Goal: Communication & Community: Answer question/provide support

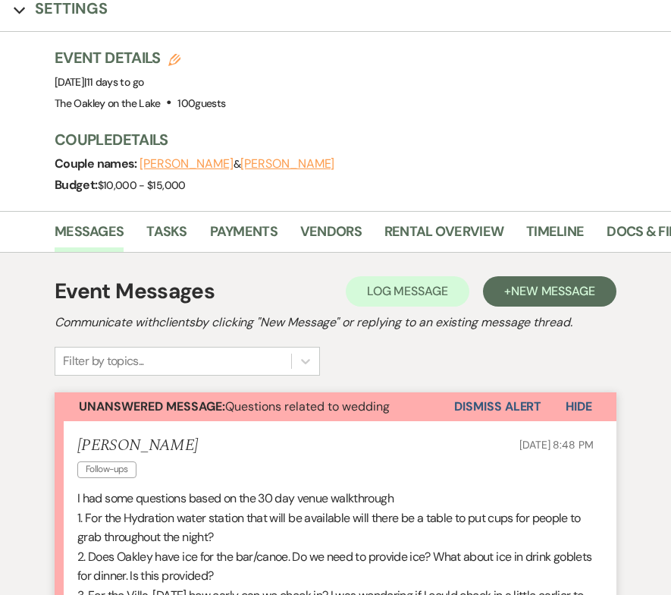
scroll to position [129, 0]
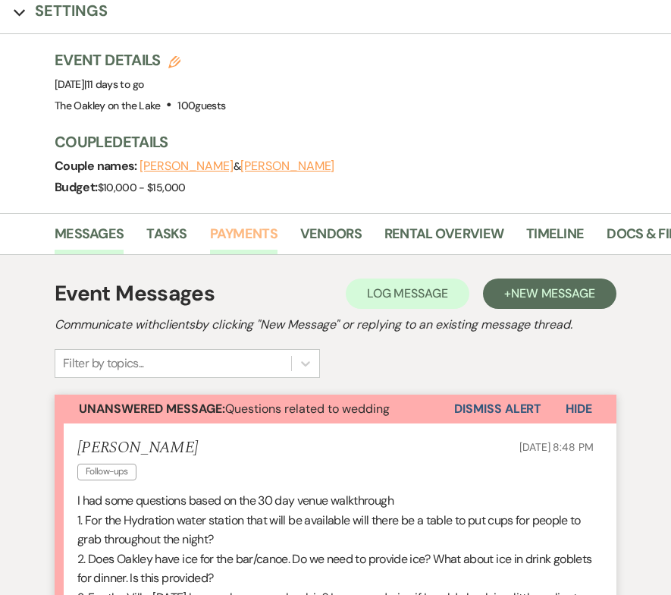
click at [253, 244] on link "Payments" at bounding box center [244, 238] width 68 height 31
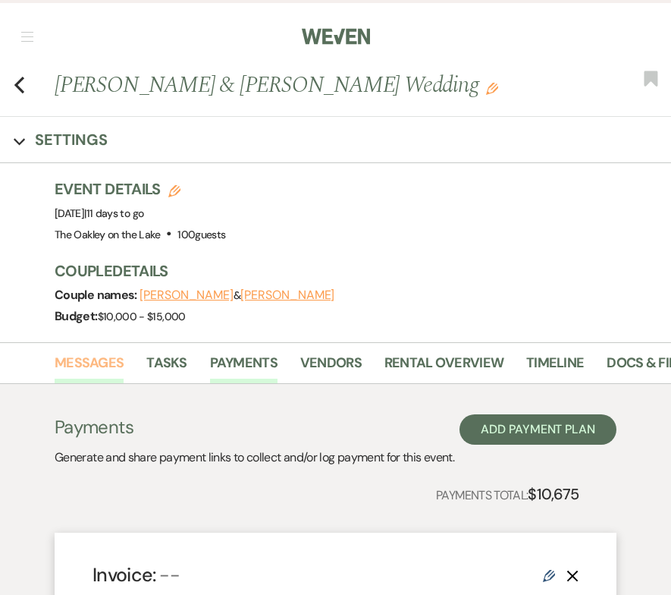
click at [83, 369] on link "Messages" at bounding box center [89, 367] width 69 height 31
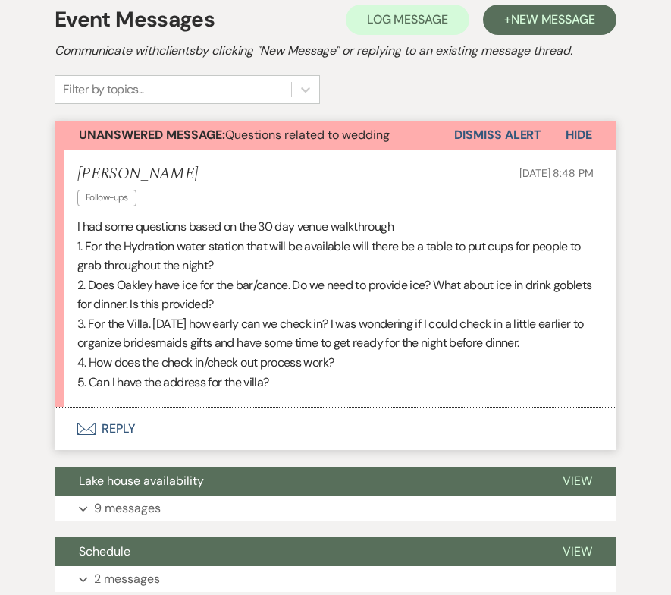
scroll to position [407, 0]
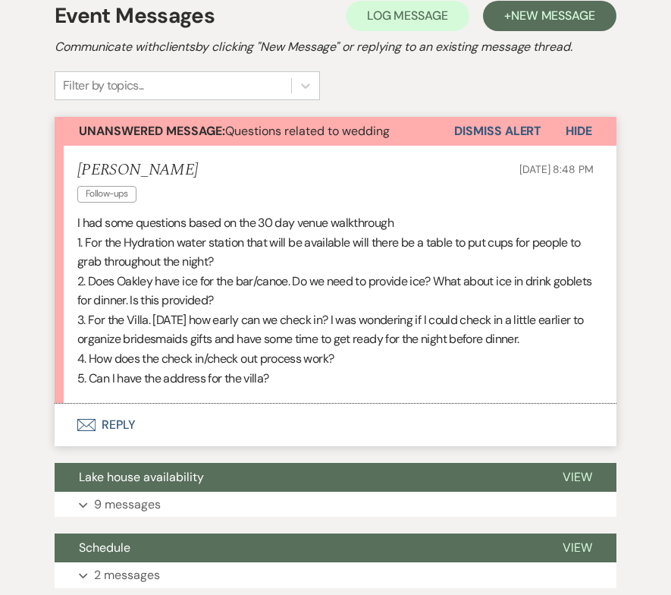
click at [120, 430] on button "Envelope Reply" at bounding box center [336, 425] width 562 height 42
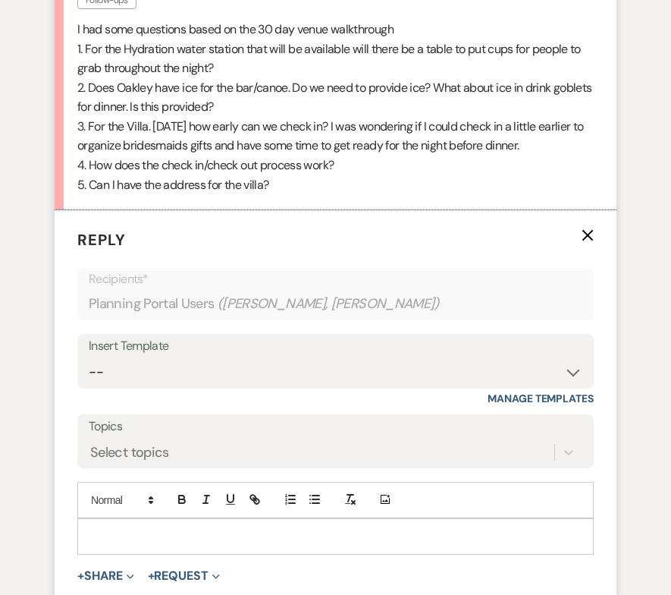
scroll to position [598, 0]
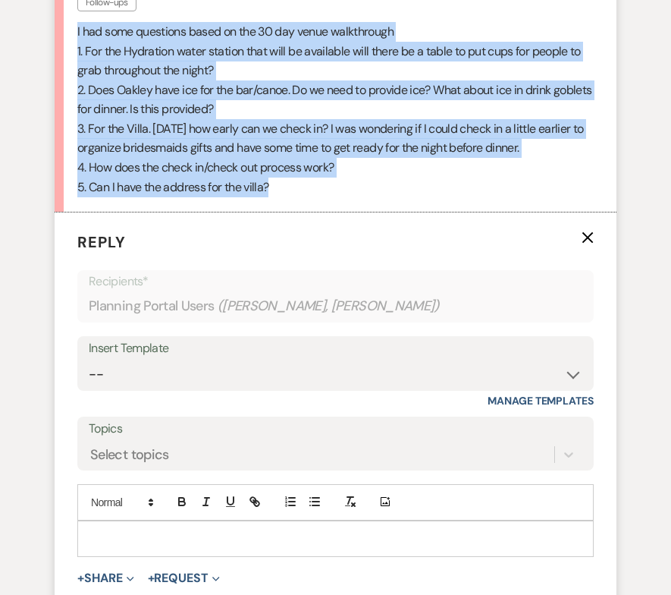
drag, startPoint x: 297, startPoint y: 197, endPoint x: 74, endPoint y: 33, distance: 276.3
click at [74, 33] on li "Lindsy Davis Follow-ups Oct 12, 2025, 8:48 PM I had some questions based on the…" at bounding box center [336, 83] width 562 height 258
copy div "I had some questions based on the 30 day venue walkthrough 1. For the Hydration…"
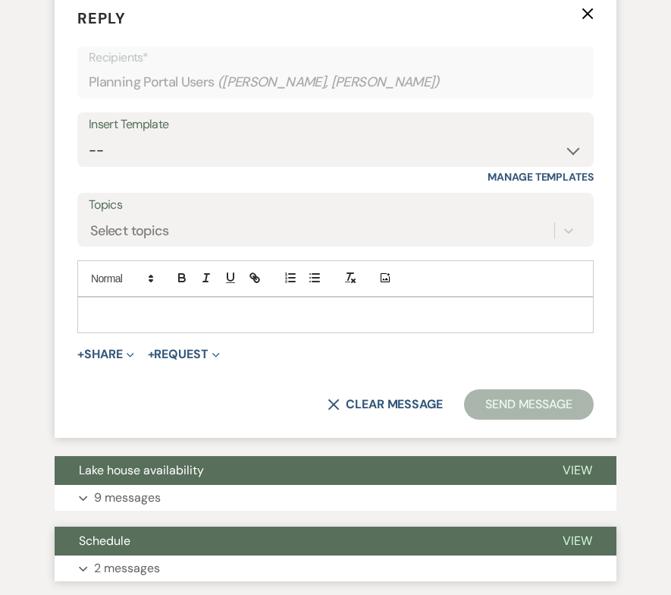
scroll to position [908, 0]
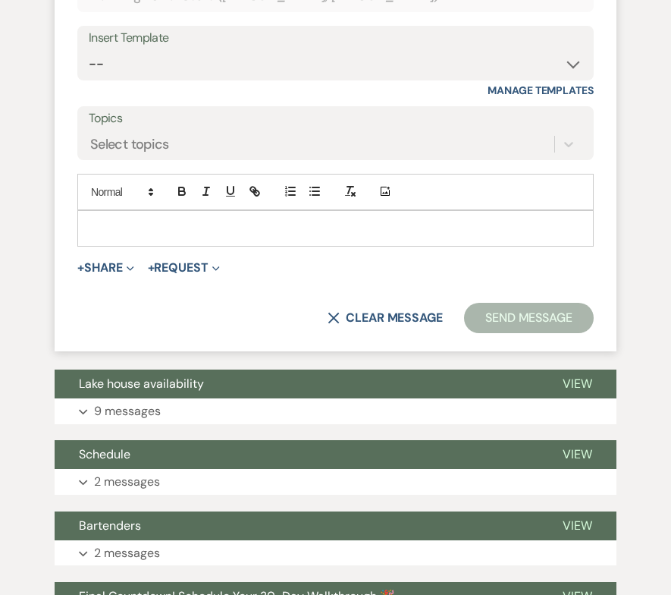
click at [134, 218] on div at bounding box center [335, 228] width 515 height 35
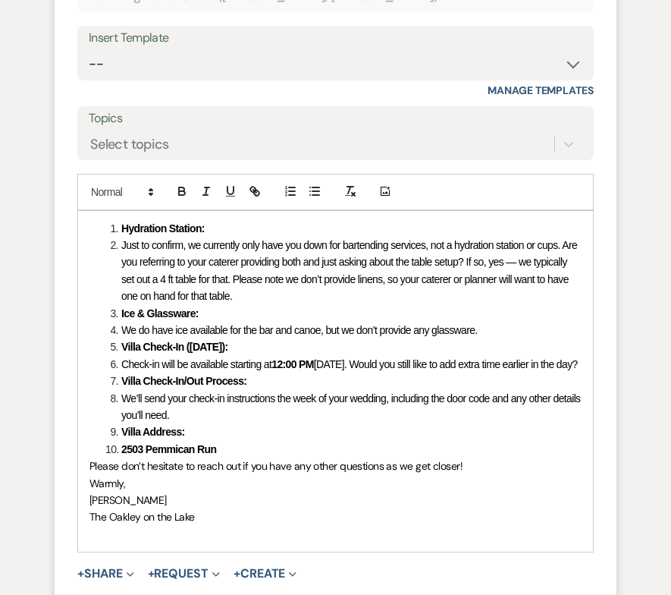
click at [119, 228] on li "Hydration Station:" at bounding box center [343, 228] width 476 height 17
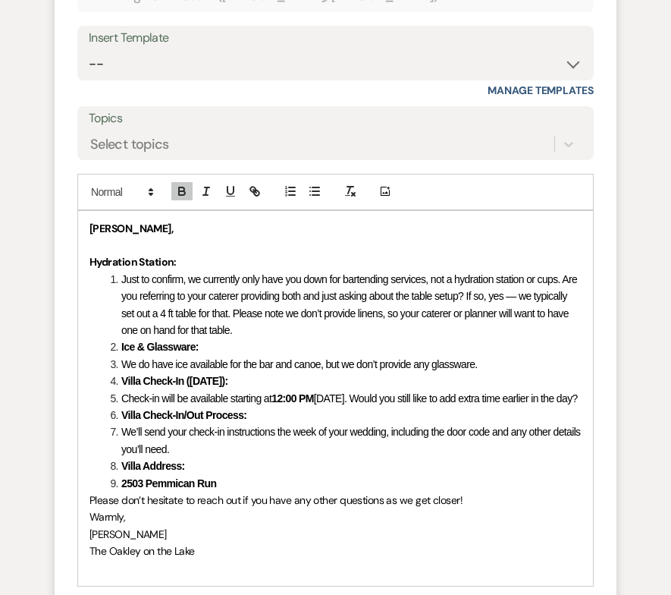
click at [100, 227] on strong "Hy Lindsy," at bounding box center [131, 229] width 83 height 14
click at [129, 253] on p at bounding box center [336, 245] width 492 height 17
click at [121, 224] on strong "Hi Lindsy," at bounding box center [137, 229] width 95 height 14
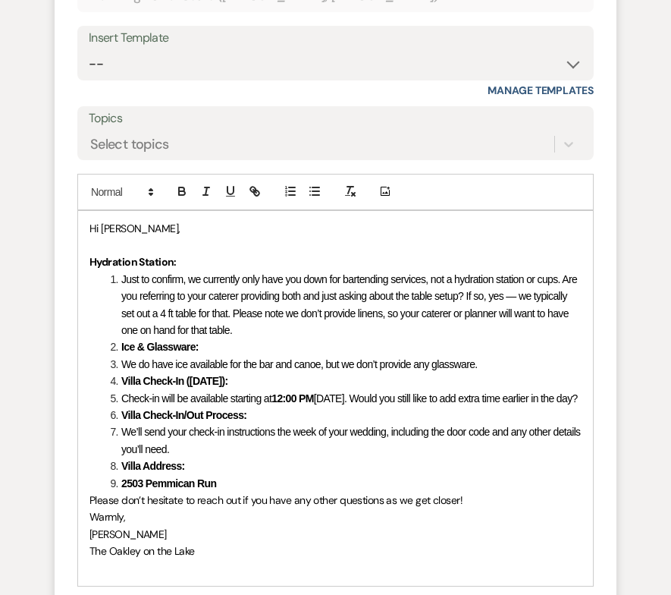
click at [145, 241] on p at bounding box center [336, 245] width 492 height 17
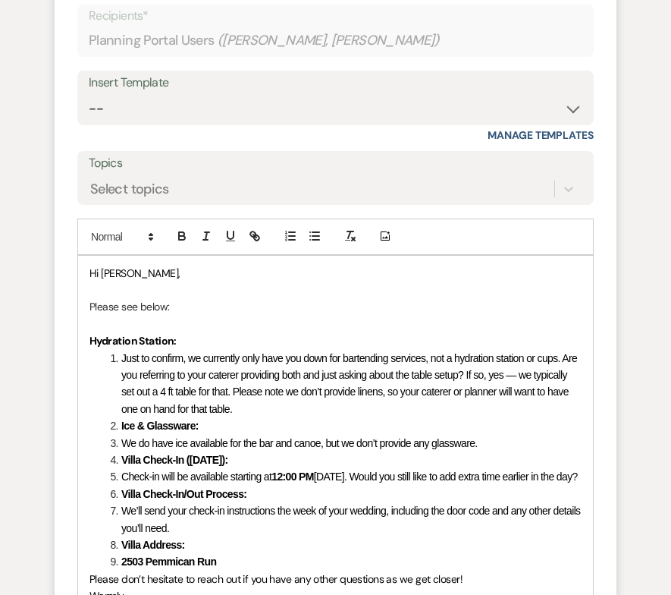
scroll to position [865, 0]
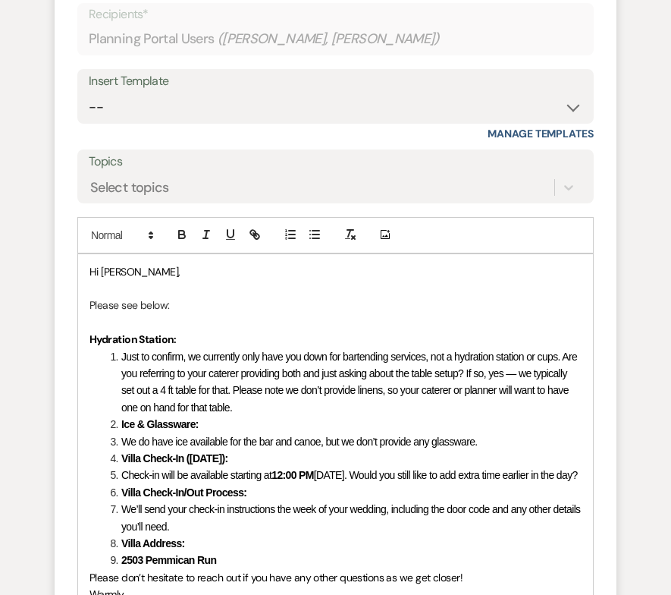
click at [120, 428] on li "Ice & Glassware:" at bounding box center [343, 424] width 476 height 17
click at [127, 357] on span "Just to confirm, we currently only have you down for bartending services, not a…" at bounding box center [350, 382] width 458 height 63
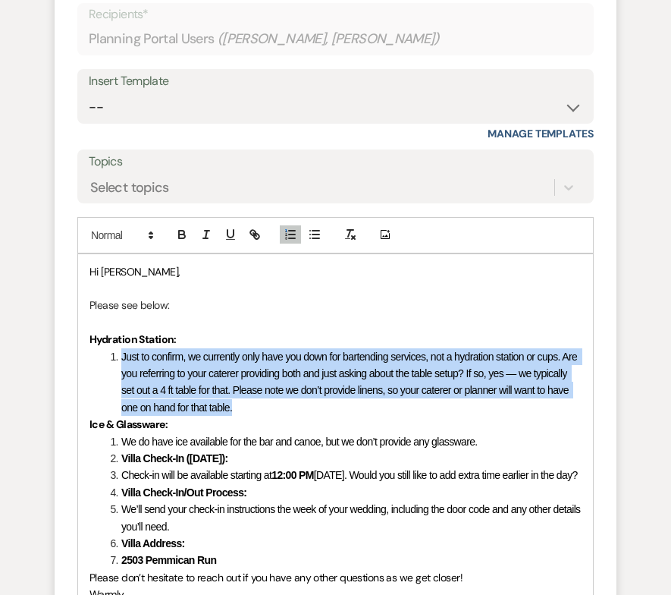
click at [127, 357] on span "Just to confirm, we currently only have you down for bartending services, not a…" at bounding box center [350, 382] width 458 height 63
click at [122, 355] on span "Just to confirm, we currently only have you down for bartending services, not a…" at bounding box center [350, 382] width 458 height 63
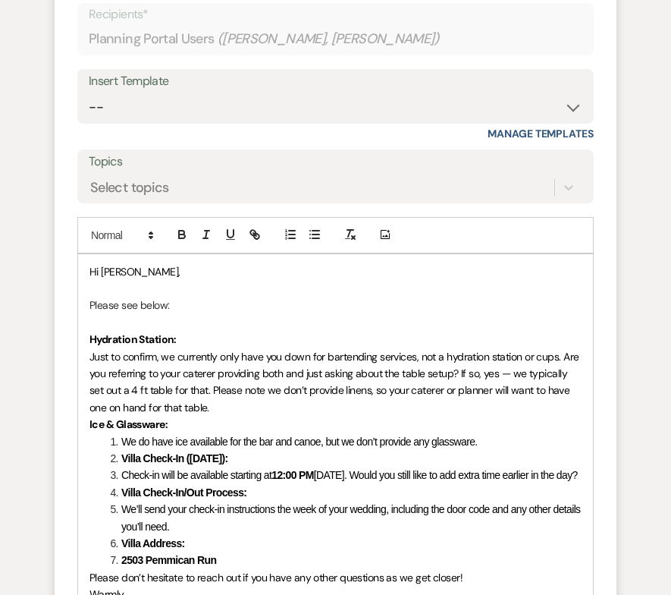
click at [203, 411] on p "Just to confirm, we currently only have you down for bartending services, not a…" at bounding box center [336, 382] width 492 height 68
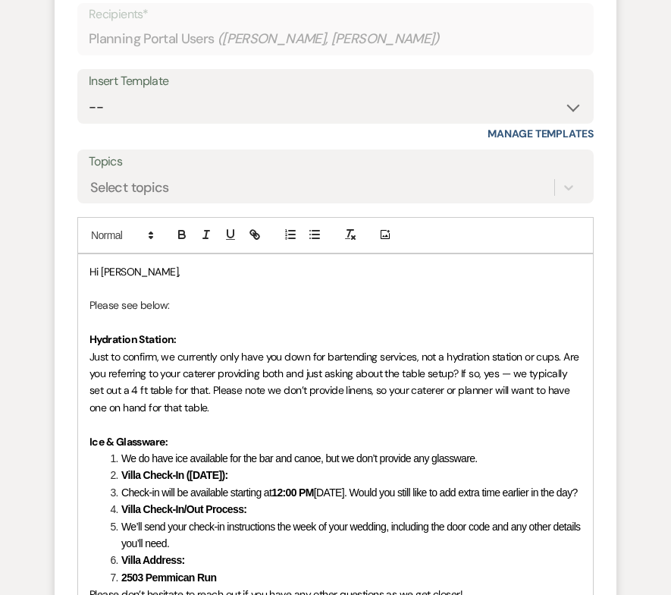
click at [121, 459] on li "We do have ice available for the bar and canoe, but we don’t provide any glassw…" at bounding box center [343, 458] width 476 height 17
click at [124, 477] on strong "Villa Check-In (Friday):" at bounding box center [174, 475] width 106 height 12
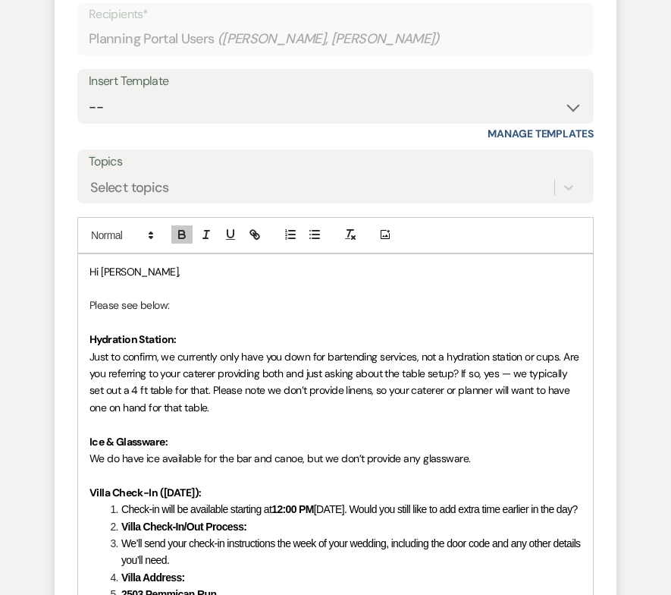
click at [124, 512] on span "Check-in will be available starting at" at bounding box center [196, 509] width 150 height 12
click at [124, 533] on strong "Villa Check-In/Out Process:" at bounding box center [183, 526] width 125 height 12
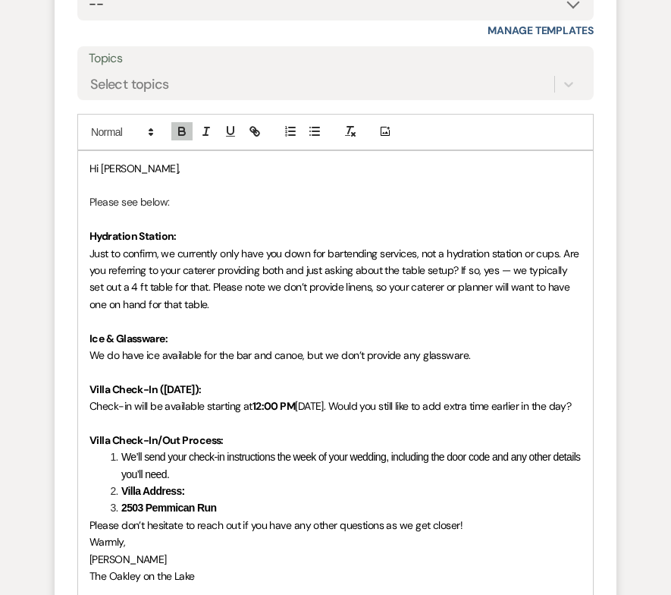
scroll to position [970, 0]
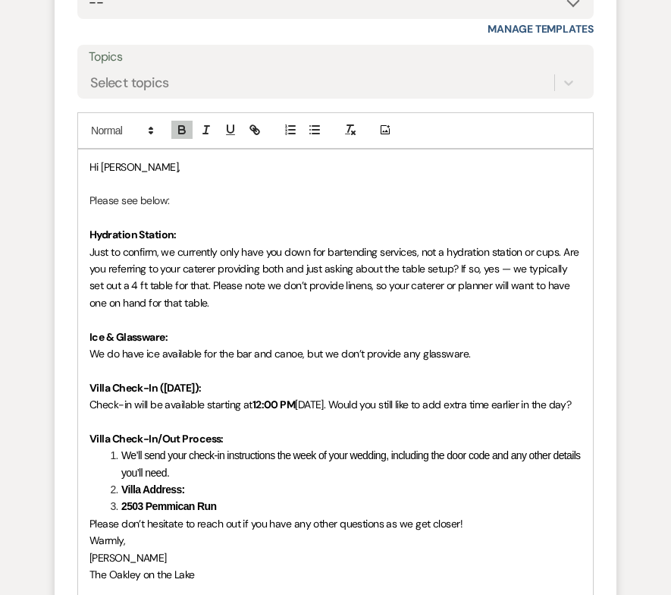
click at [122, 495] on strong "Villa Address:" at bounding box center [153, 489] width 64 height 12
click at [123, 512] on strong "2503 Pemmican Run" at bounding box center [168, 506] width 95 height 12
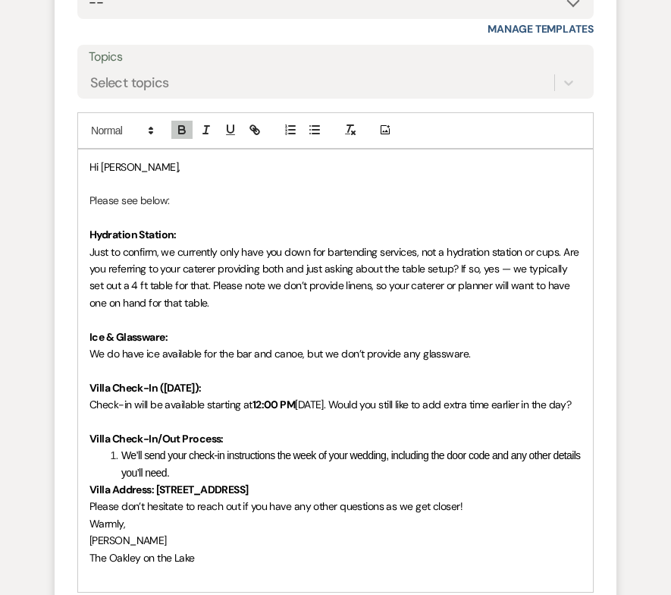
click at [124, 473] on span "We’ll send your check-in instructions the week of your wedding, including the d…" at bounding box center [352, 463] width 462 height 29
click at [194, 481] on p "We’ll send your check-in instructions the week of your wedding, including the d…" at bounding box center [336, 464] width 492 height 34
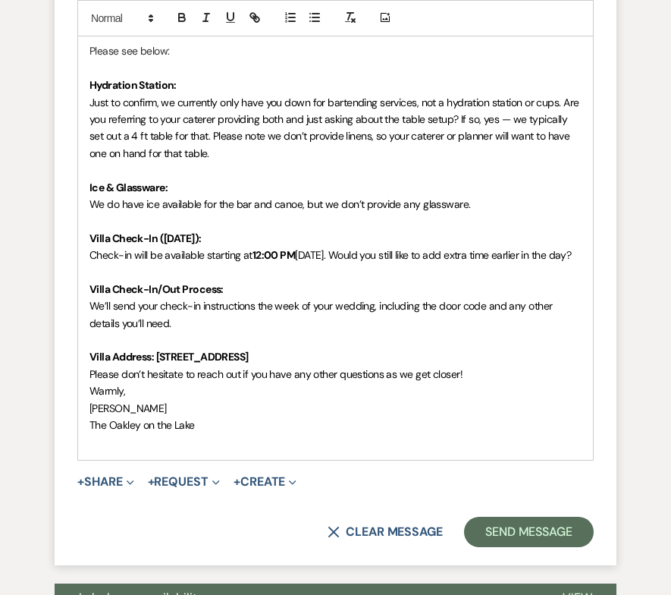
scroll to position [1118, 0]
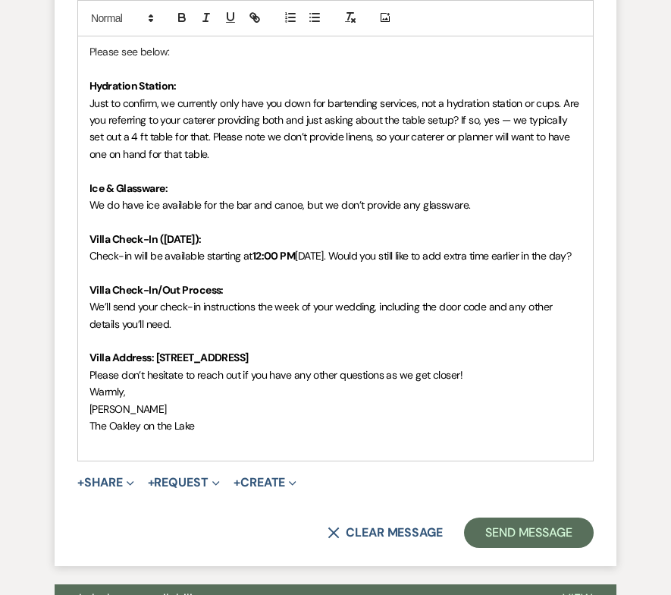
click at [92, 398] on span "Warmly," at bounding box center [108, 392] width 36 height 14
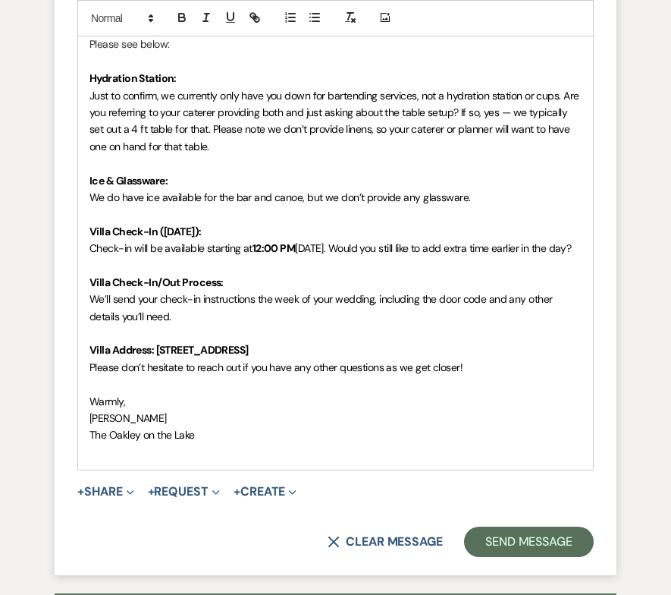
scroll to position [1127, 0]
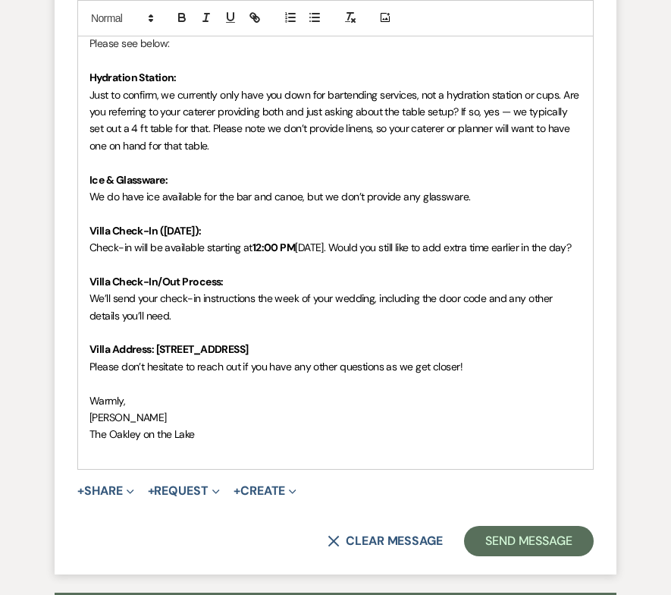
click at [201, 256] on p "Check-in will be available starting at 12:00 PM on Friday. Would you still like…" at bounding box center [336, 247] width 492 height 17
click at [359, 247] on span "on Friday. Would you still like to add extra time earlier in the day?" at bounding box center [433, 248] width 276 height 14
click at [400, 244] on span "on Friday. Are you still like to add extra time earlier in the day?" at bounding box center [426, 248] width 263 height 14
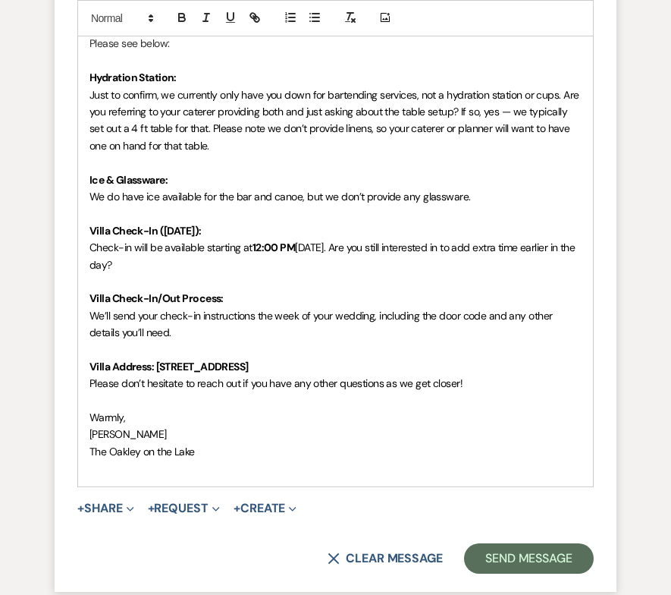
click at [470, 248] on span "on Friday. Are you still interested in to add extra time earlier in the day?" at bounding box center [334, 256] width 489 height 30
click at [474, 248] on span "on Friday. Are you still interested in add extra time earlier in the day?" at bounding box center [328, 256] width 476 height 30
click at [112, 264] on span "on Friday. Are you still interested in adding extra time earlier in the day?" at bounding box center [335, 256] width 490 height 30
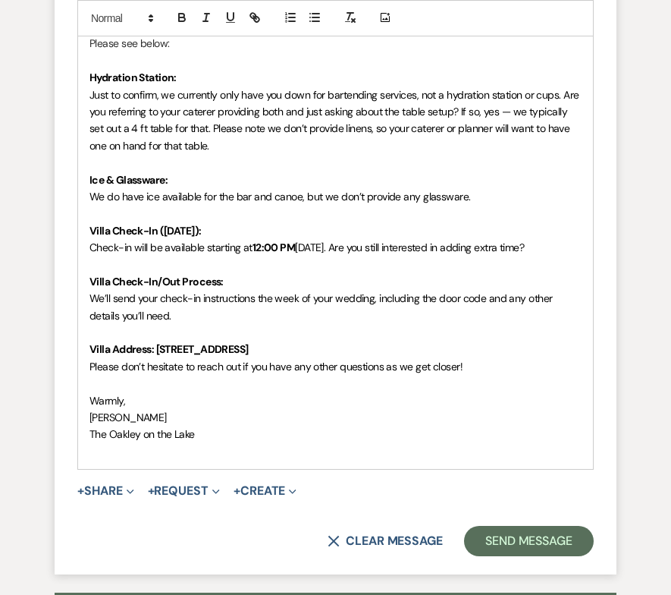
click at [276, 327] on p at bounding box center [336, 332] width 492 height 17
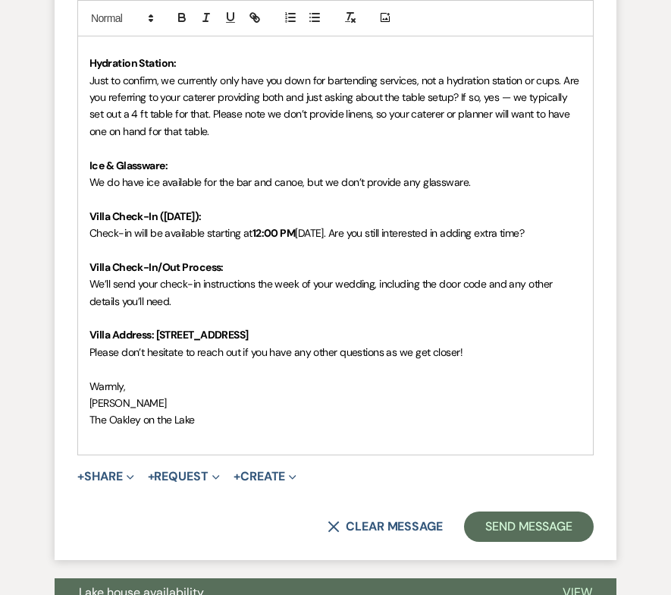
scroll to position [1146, 0]
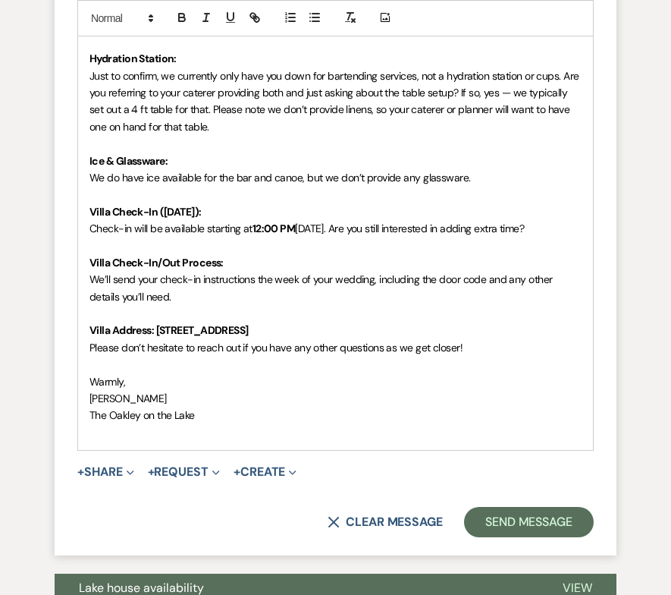
click at [109, 419] on span "The Oakley on the Lake" at bounding box center [142, 415] width 105 height 14
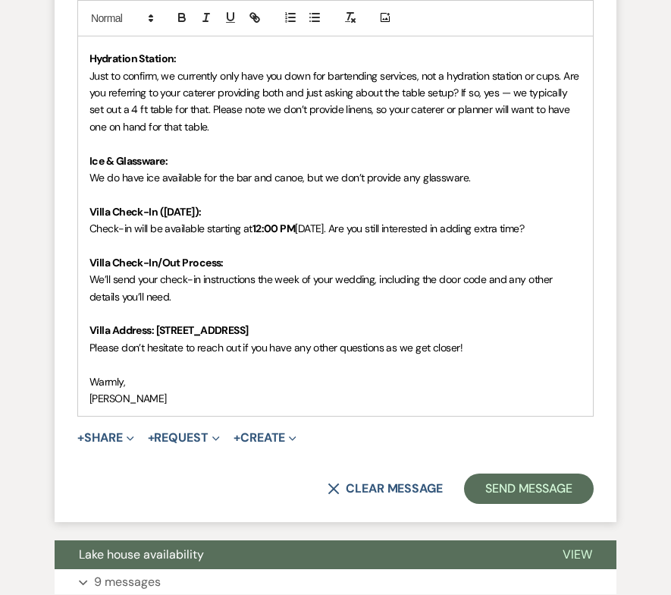
click at [100, 379] on span "Warmly," at bounding box center [108, 382] width 36 height 14
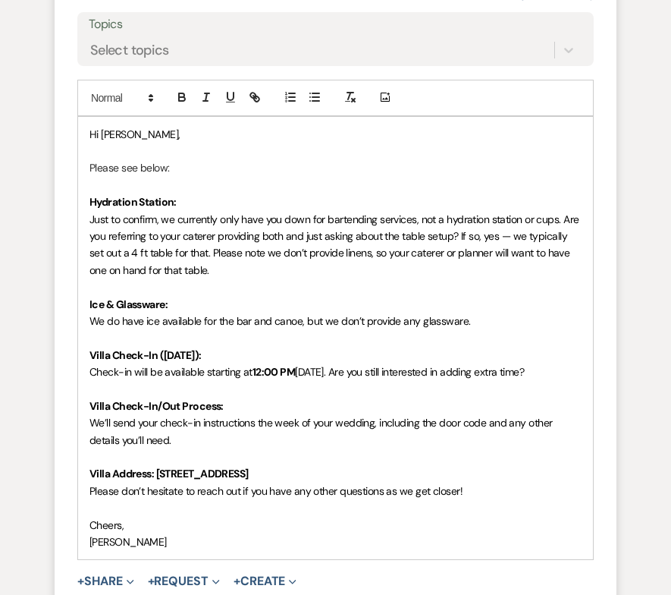
scroll to position [1000, 0]
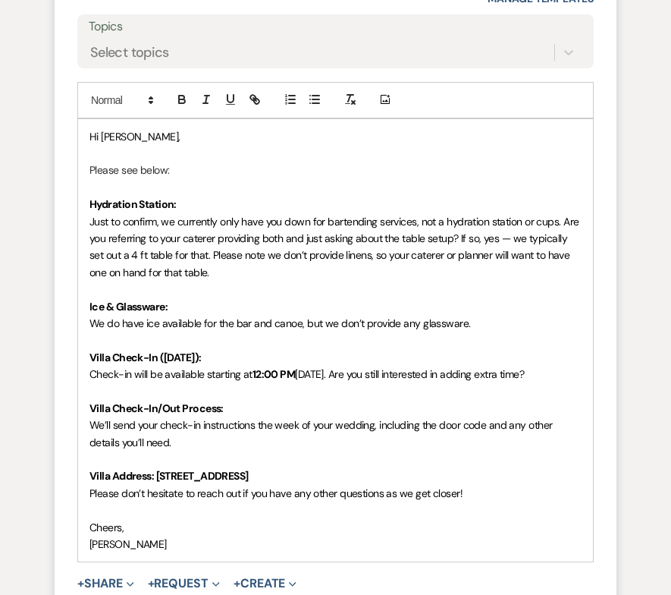
click at [189, 167] on p "Please see below:" at bounding box center [336, 170] width 492 height 17
click at [269, 268] on p "Just to confirm, we currently only have you down for bartending services, not a…" at bounding box center [336, 247] width 492 height 68
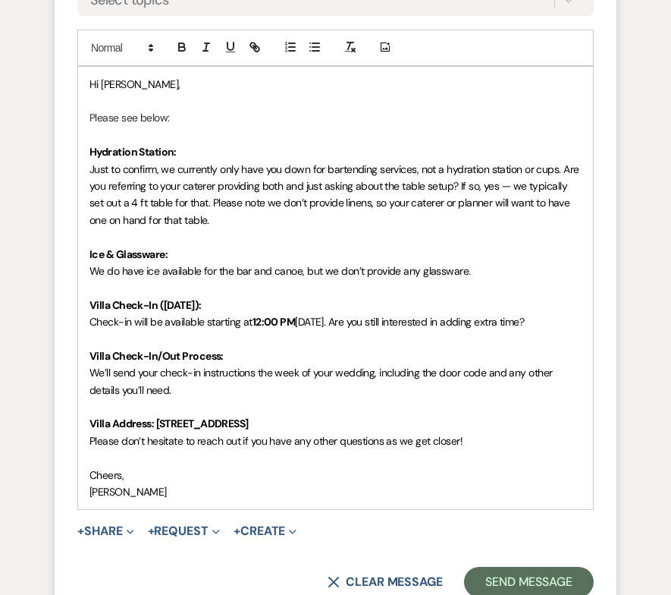
scroll to position [1053, 0]
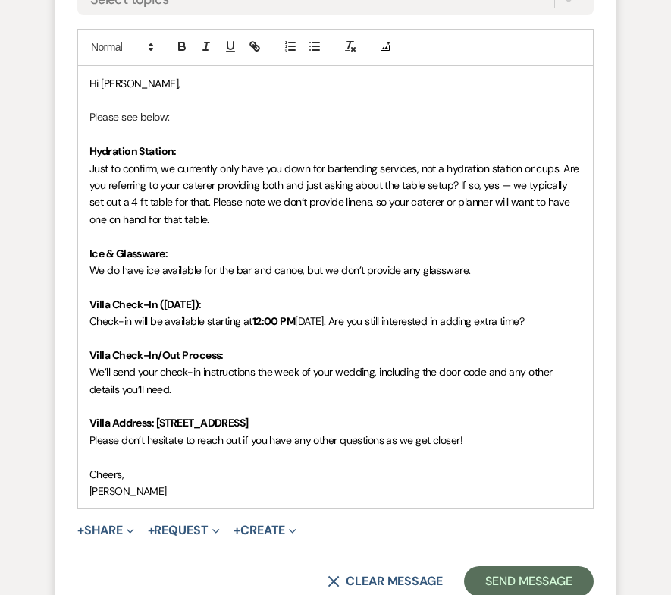
click at [143, 271] on span "We do have ice available for the bar and canoe, but we don’t provide any glassw…" at bounding box center [281, 270] width 382 height 14
click at [168, 266] on span "We do have an ice available for the bar and canoe, but we don’t provide any gla…" at bounding box center [287, 270] width 395 height 14
click at [172, 269] on span "We do have an ice available for the bar and canoe, but we don’t provide any gla…" at bounding box center [287, 270] width 395 height 14
click at [243, 272] on span "We do have an ice maker available for the bar and canoe, but we don’t provide a…" at bounding box center [302, 270] width 425 height 14
click at [382, 281] on p at bounding box center [336, 286] width 492 height 17
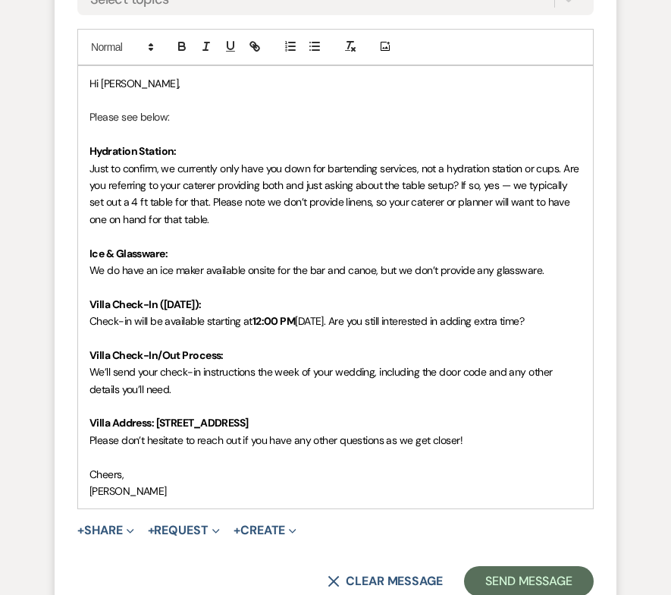
click at [552, 275] on p "We do have an ice maker available onsite for the bar and canoe, but we don’t pr…" at bounding box center [336, 270] width 492 height 17
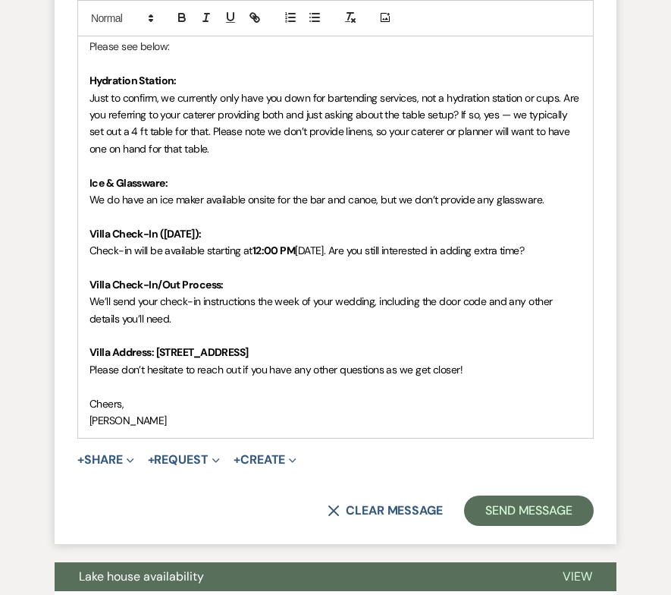
scroll to position [1130, 0]
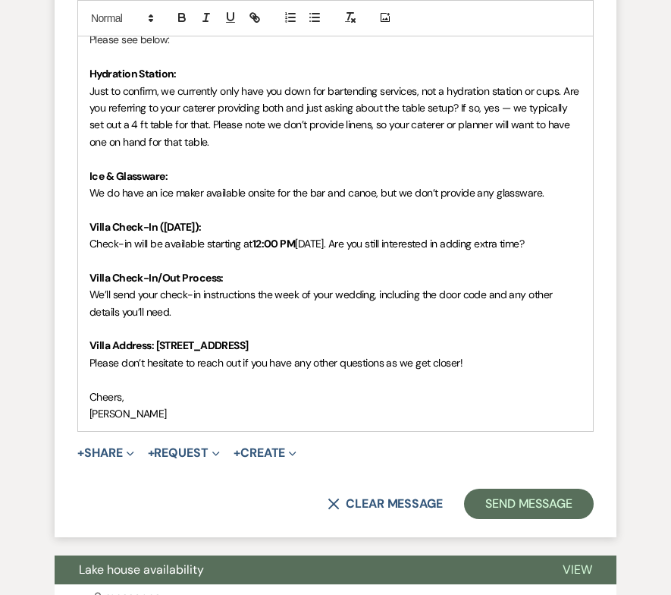
click at [255, 250] on p "Check-in will be available starting at 12:00 PM on Friday. Are you still intere…" at bounding box center [336, 243] width 492 height 17
click at [235, 264] on p at bounding box center [336, 261] width 492 height 17
click at [206, 309] on p "We’ll send your check-in instructions the week of your wedding, including the d…" at bounding box center [336, 303] width 492 height 34
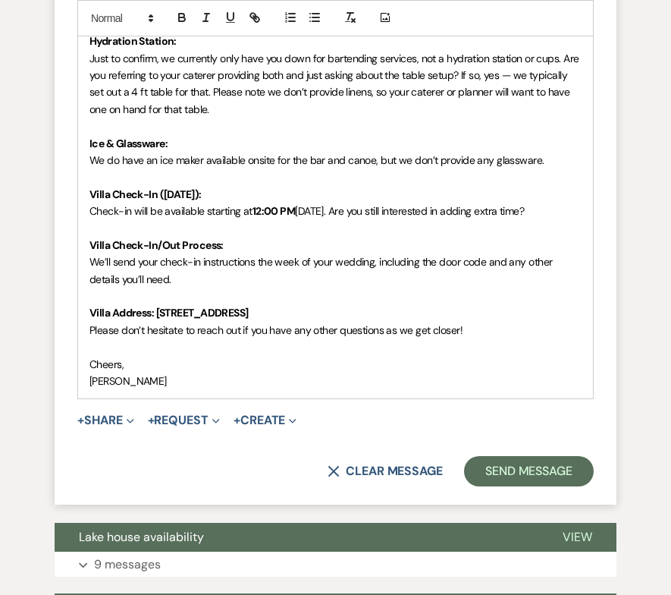
scroll to position [1176, 0]
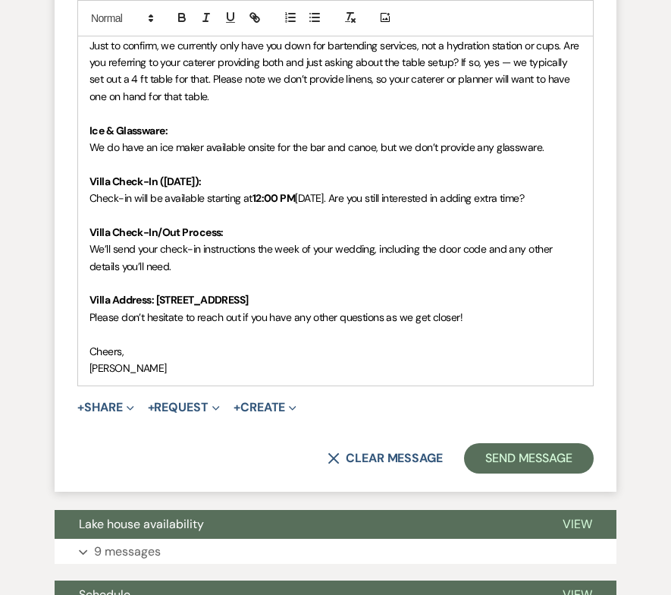
click at [200, 341] on p at bounding box center [336, 333] width 492 height 17
click at [266, 300] on p "Villa Address: 2503 Pemmican Run" at bounding box center [336, 299] width 492 height 17
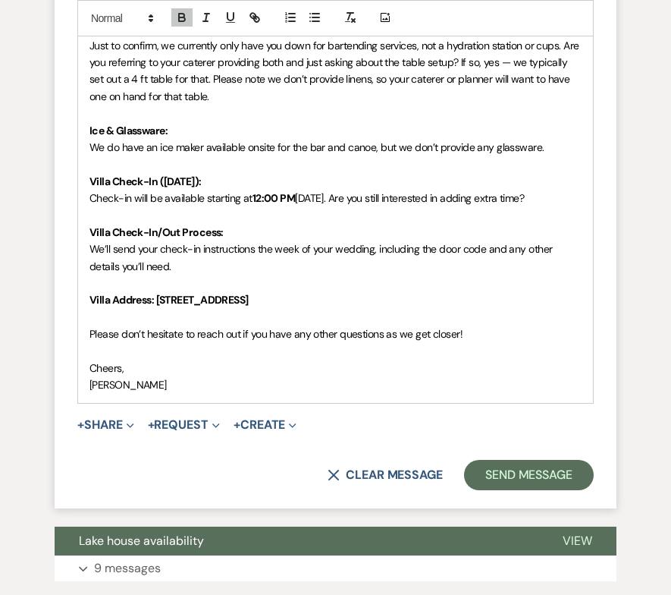
click at [281, 298] on p "Villa Address: 2503 Pemmican Run" at bounding box center [336, 299] width 492 height 17
click at [249, 302] on strong "Villa Address: 2503 Pemmican Run Gainesville GA 30504" at bounding box center [169, 300] width 159 height 14
click at [156, 300] on strong "Villa Address: 2503 Pemmican Run Gainesville, GA 30504" at bounding box center [169, 300] width 159 height 14
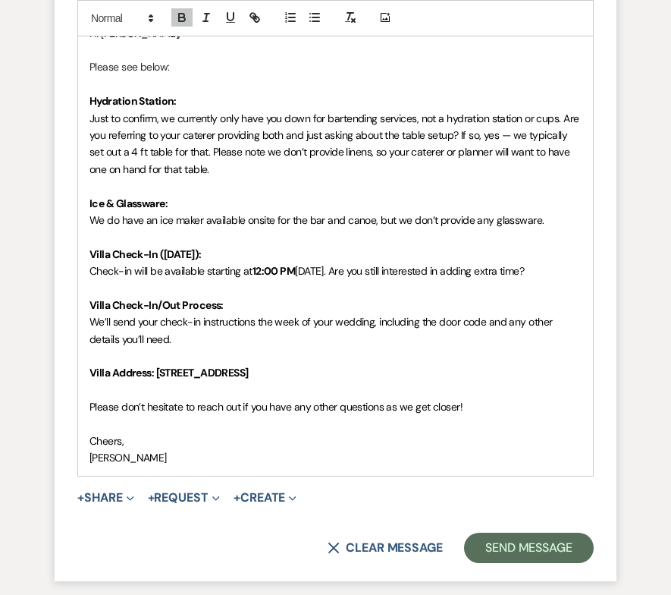
scroll to position [1104, 0]
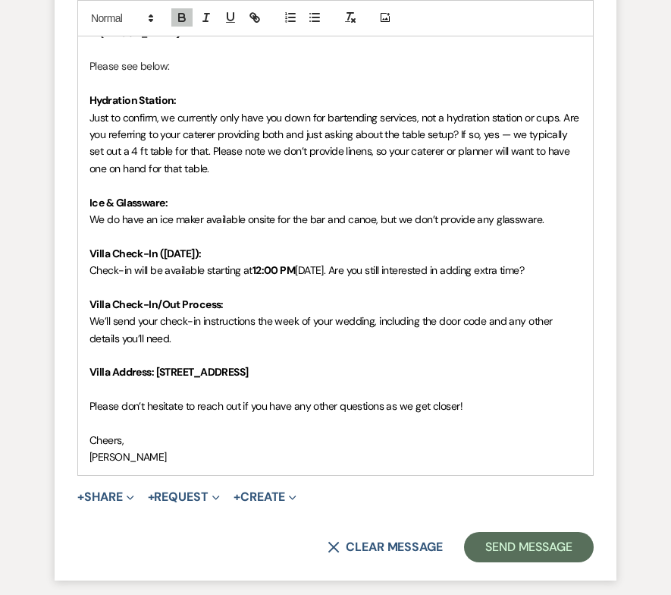
click at [476, 407] on p "Please don’t hesitate to reach out if you have any other questions as we get cl…" at bounding box center [336, 406] width 492 height 17
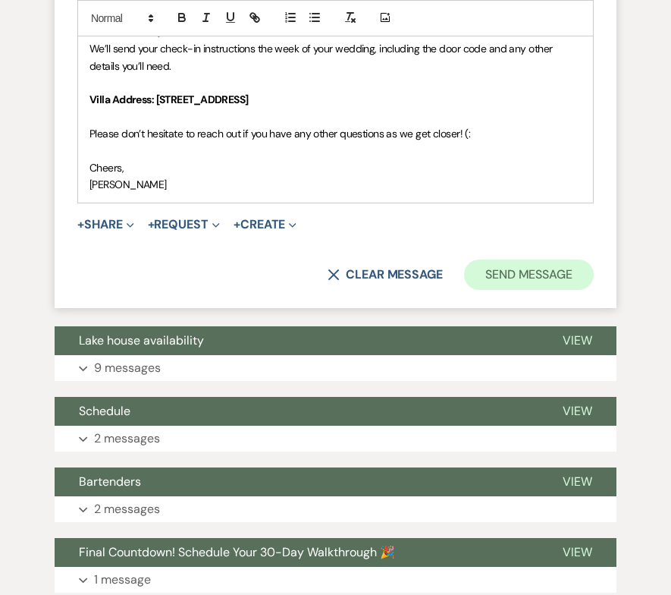
scroll to position [1396, 0]
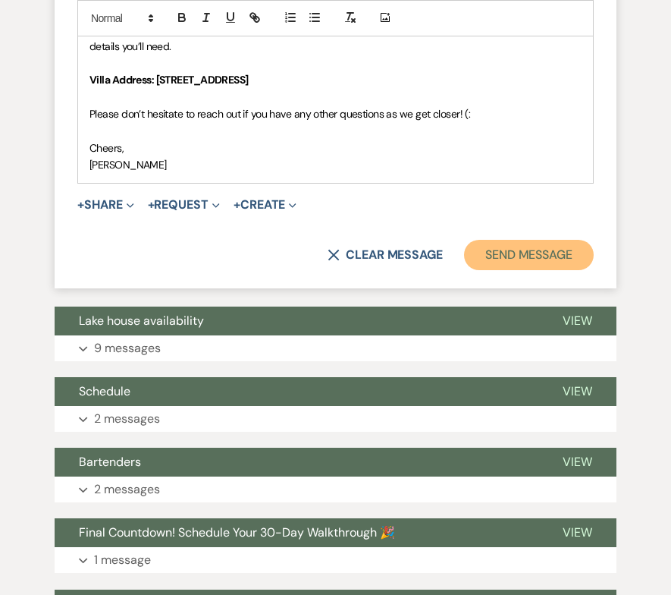
click at [524, 259] on button "Send Message" at bounding box center [529, 255] width 130 height 30
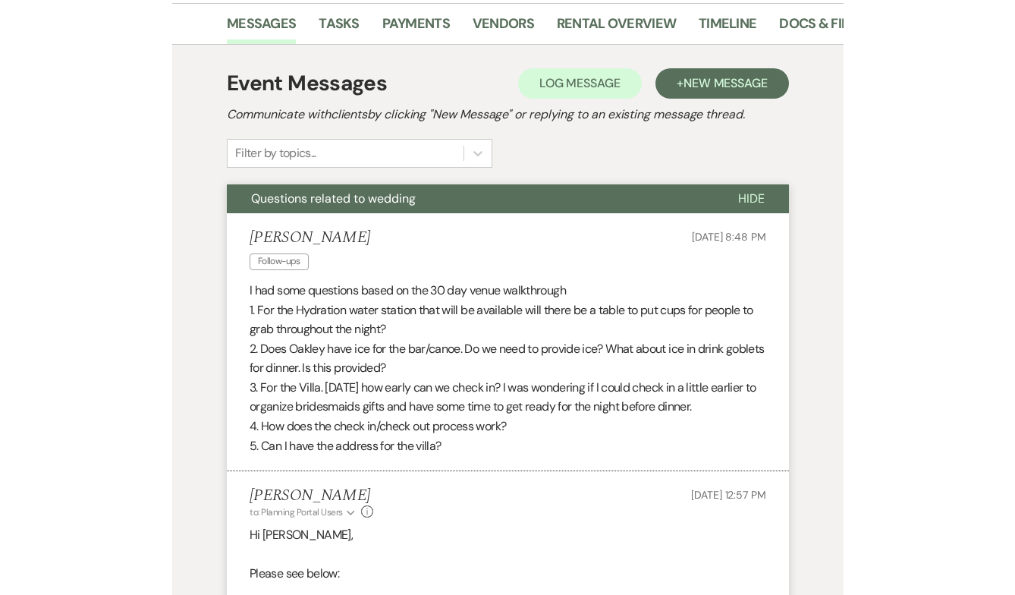
scroll to position [0, 0]
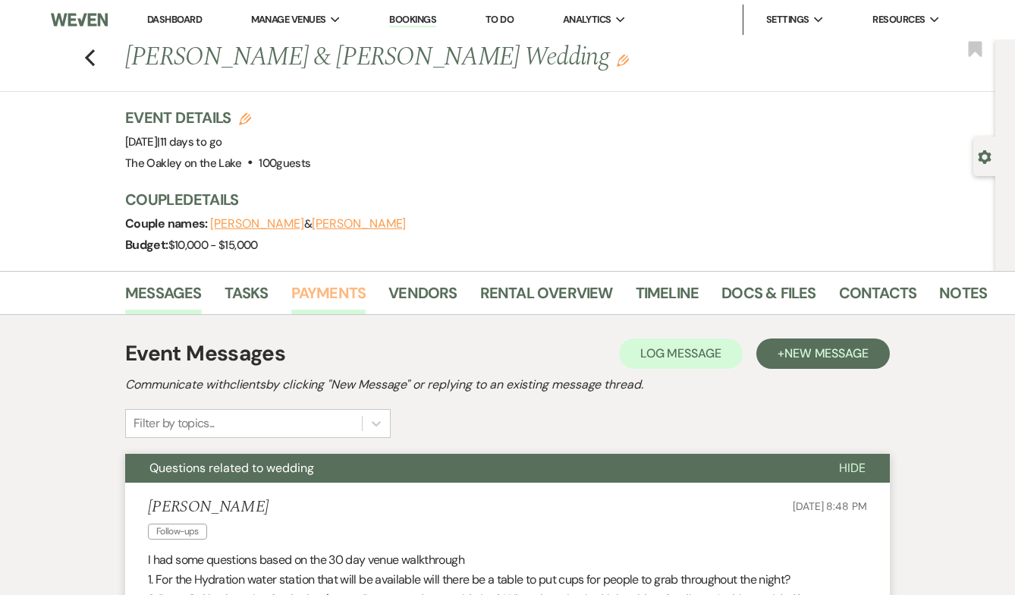
click at [318, 282] on link "Payments" at bounding box center [328, 297] width 75 height 33
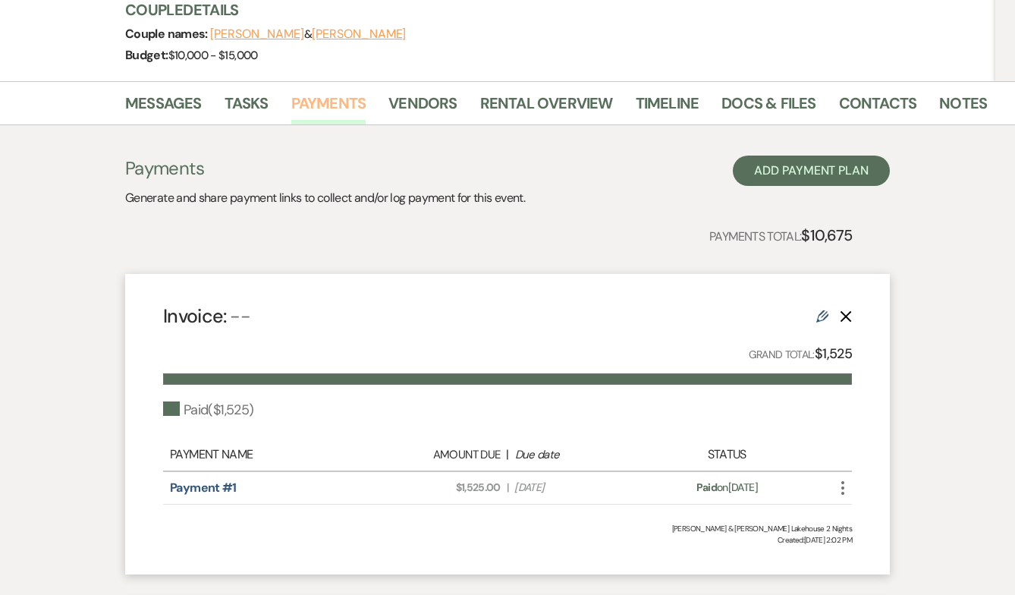
scroll to position [188, 0]
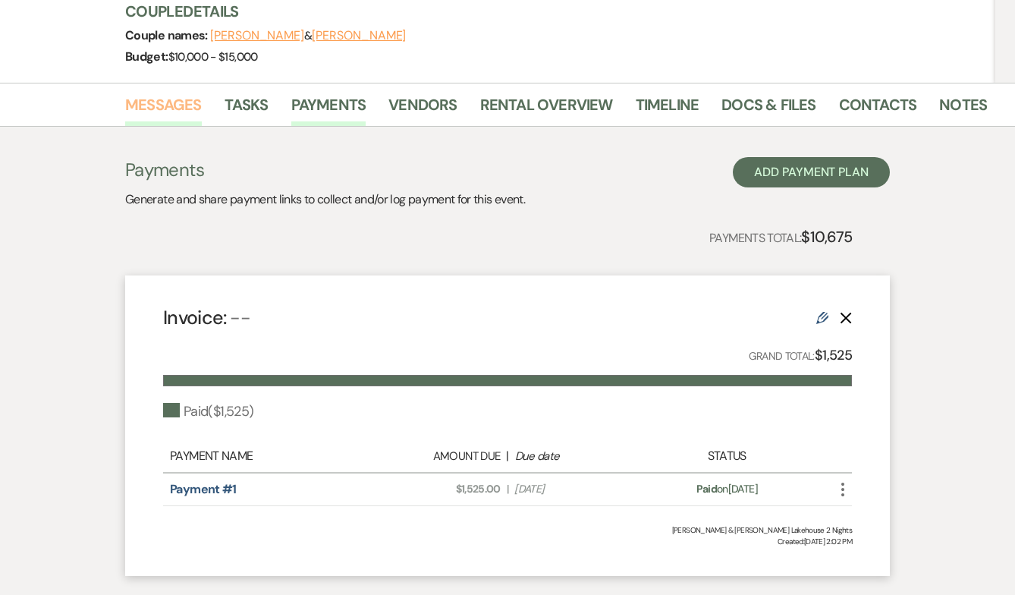
click at [170, 112] on link "Messages" at bounding box center [163, 109] width 77 height 33
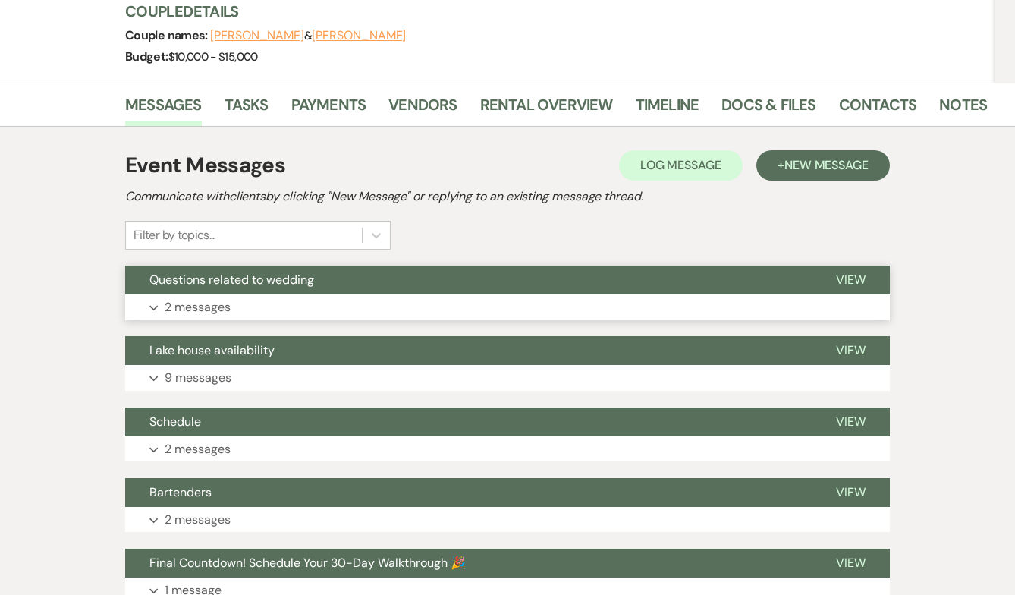
click at [417, 296] on button "Expand 2 messages" at bounding box center [507, 307] width 765 height 26
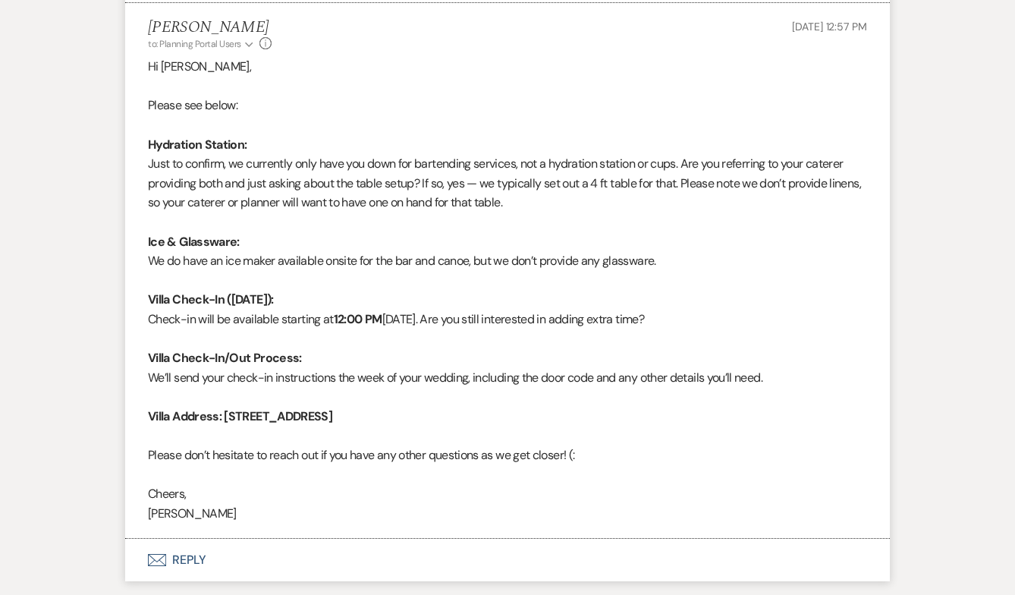
scroll to position [697, 0]
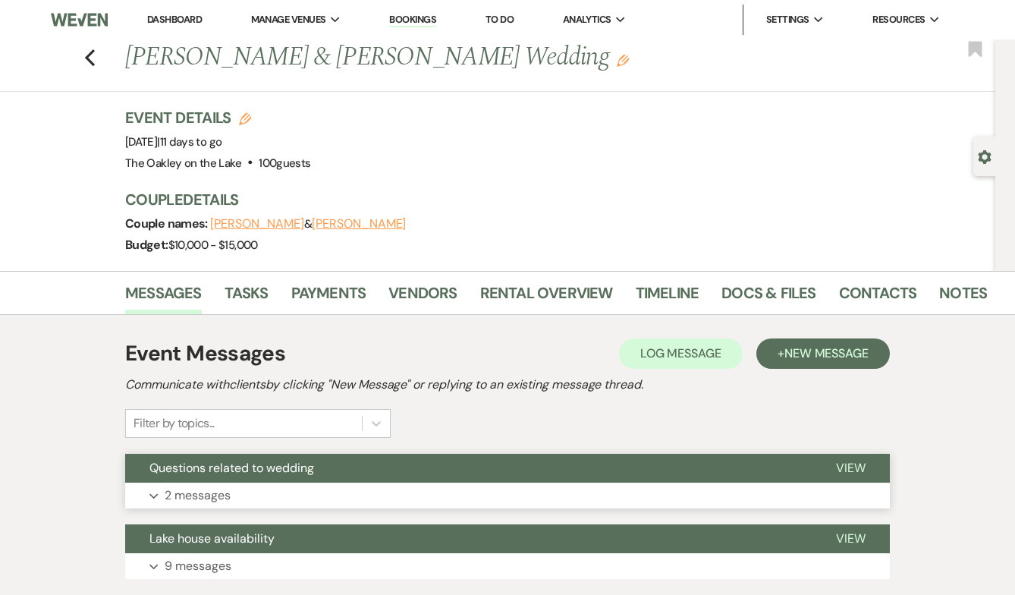
click at [364, 492] on button "Expand 2 messages" at bounding box center [507, 496] width 765 height 26
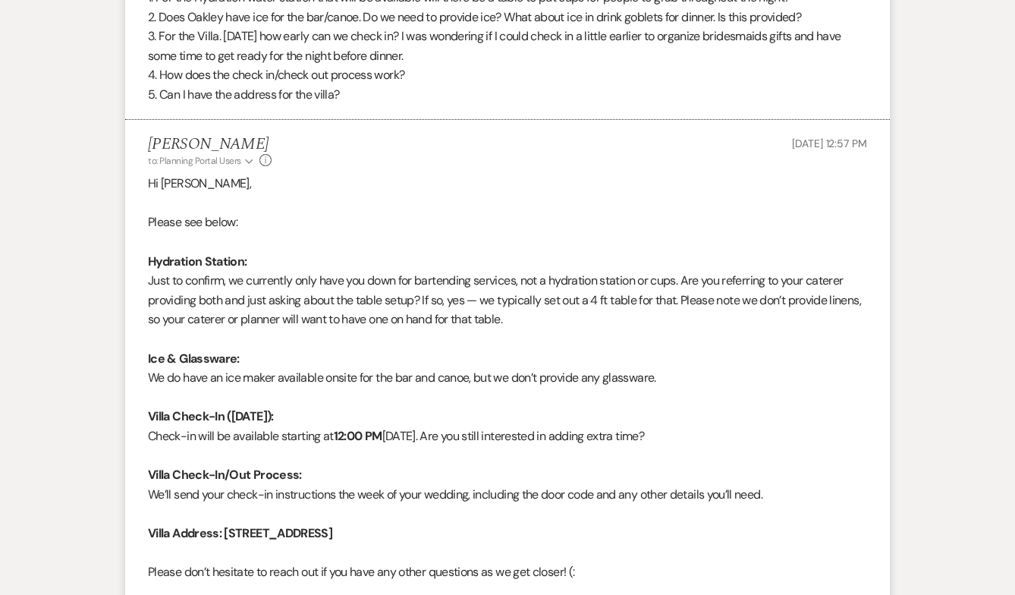
scroll to position [592, 0]
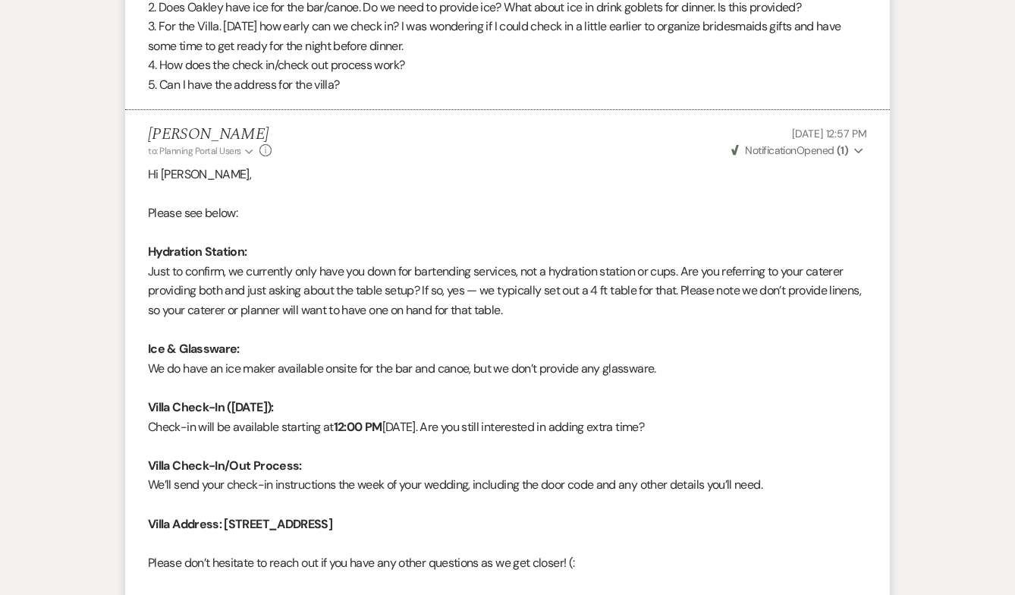
click at [785, 142] on p "[DATE] 12:57 PM" at bounding box center [798, 133] width 138 height 17
click at [789, 155] on span "Notification" at bounding box center [770, 150] width 51 height 14
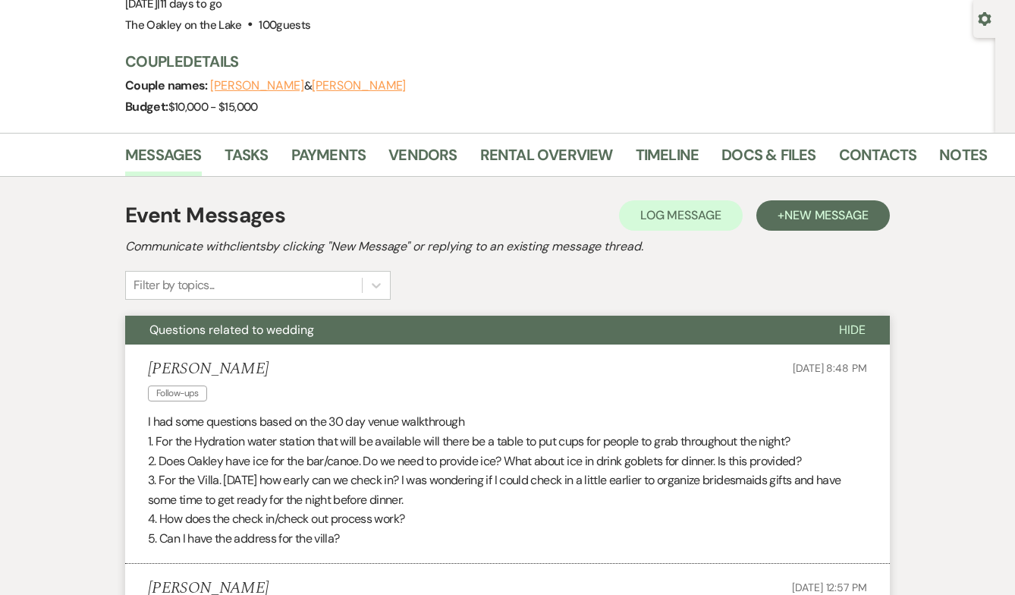
scroll to position [0, 0]
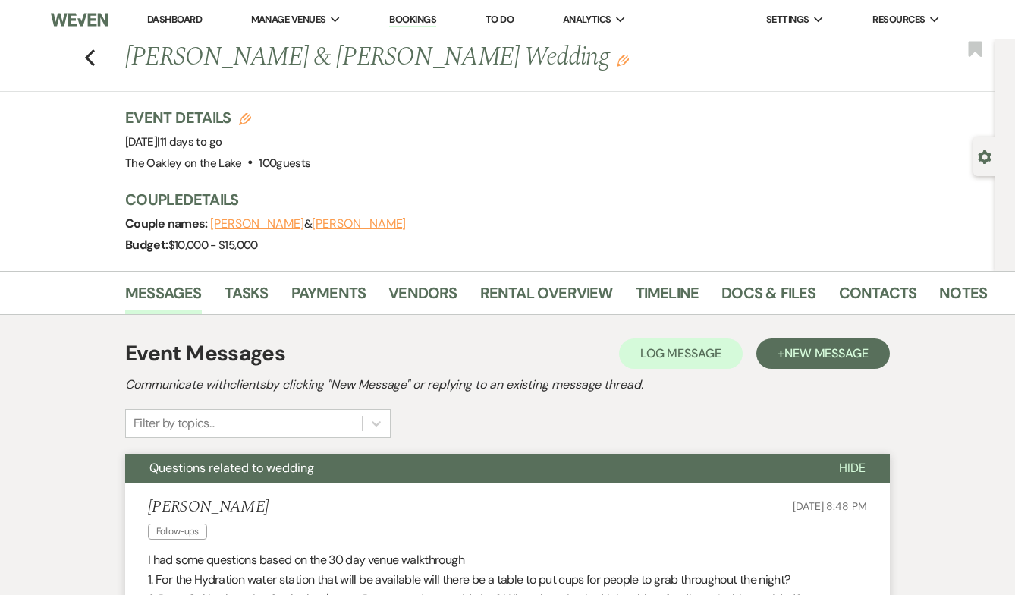
click at [173, 21] on link "Dashboard" at bounding box center [174, 19] width 55 height 13
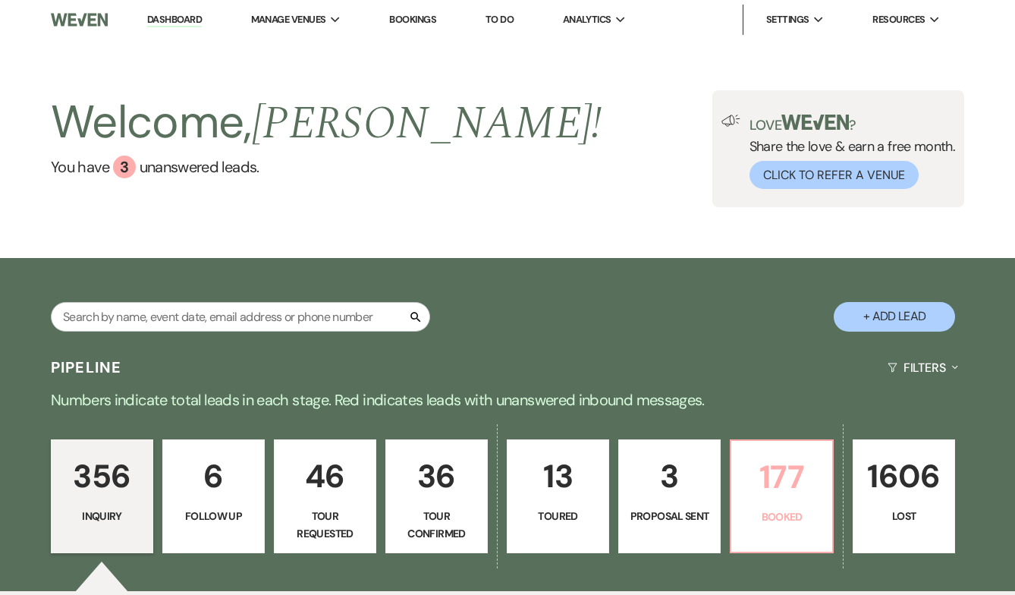
click at [784, 513] on p "Booked" at bounding box center [782, 516] width 83 height 17
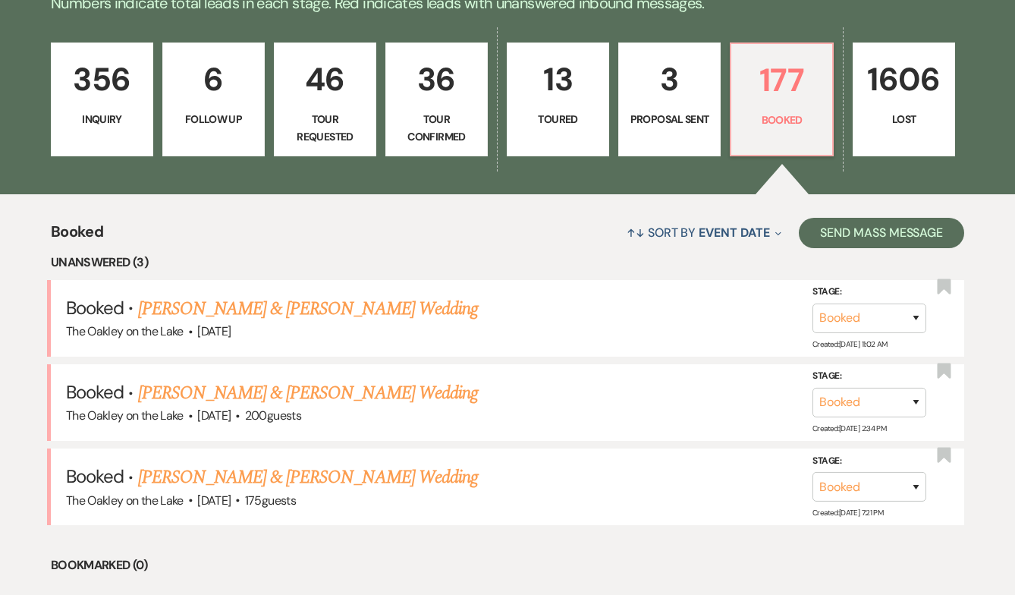
scroll to position [406, 0]
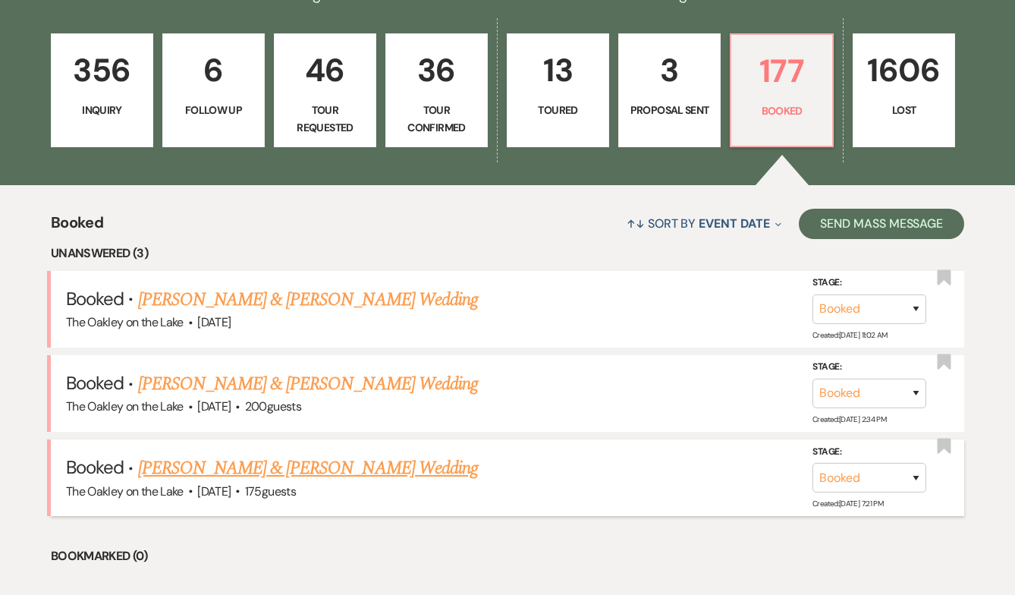
click at [352, 461] on link "[PERSON_NAME] & [PERSON_NAME] Wedding" at bounding box center [308, 467] width 340 height 27
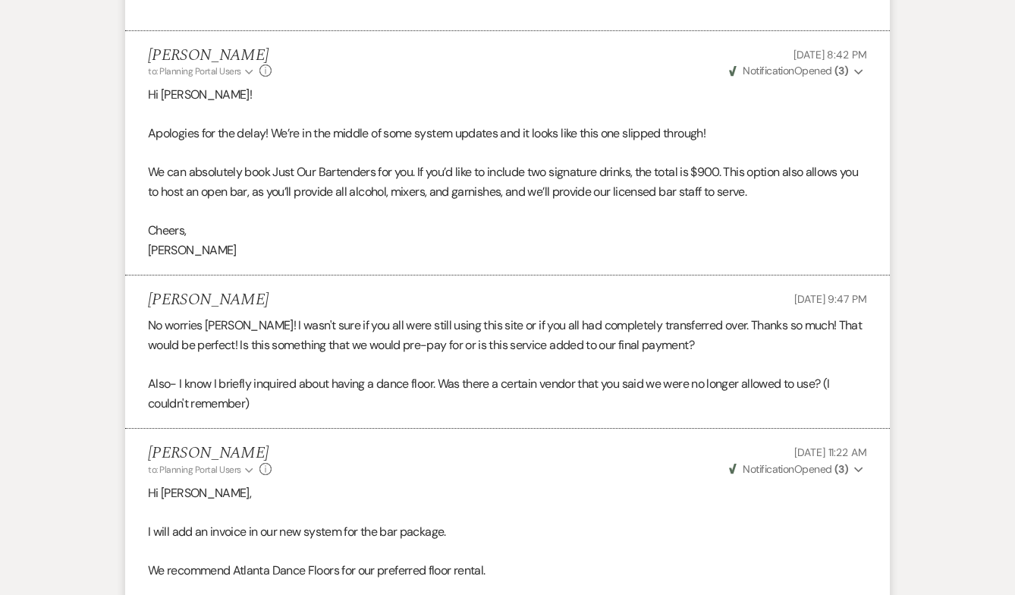
scroll to position [593, 0]
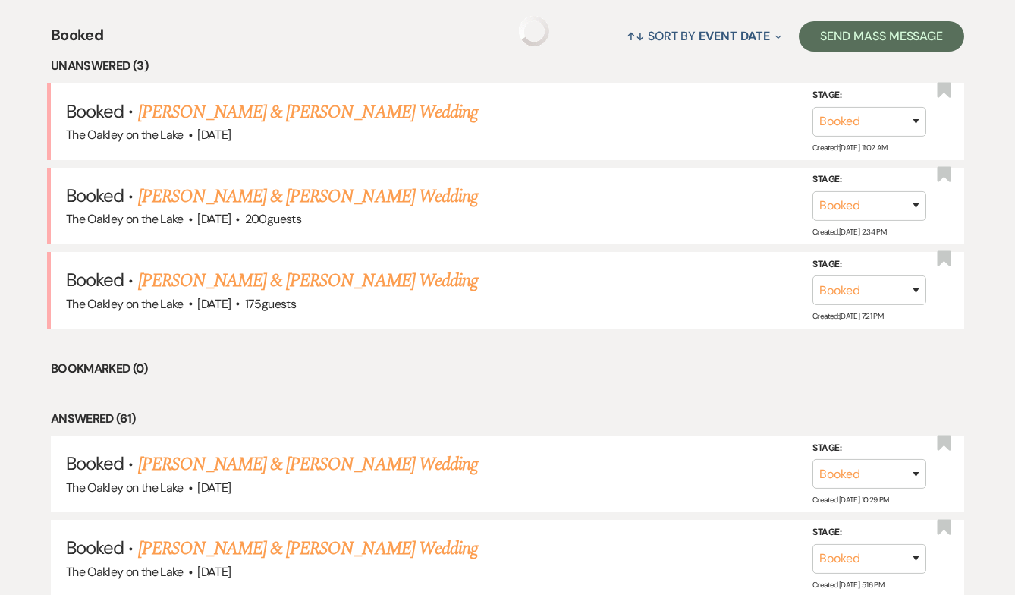
scroll to position [406, 0]
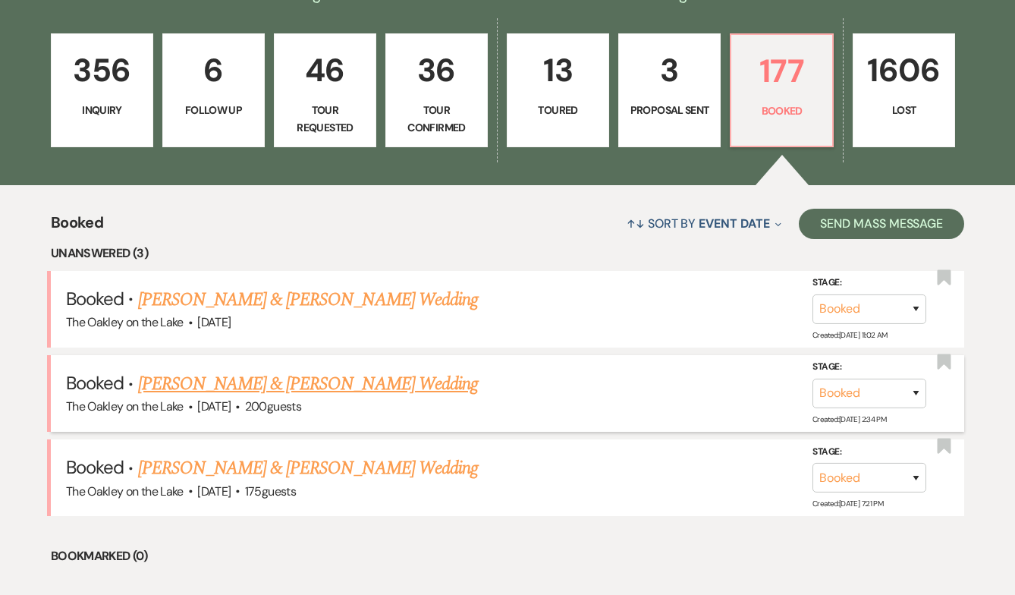
click at [226, 380] on link "[PERSON_NAME] & [PERSON_NAME] Wedding" at bounding box center [308, 383] width 340 height 27
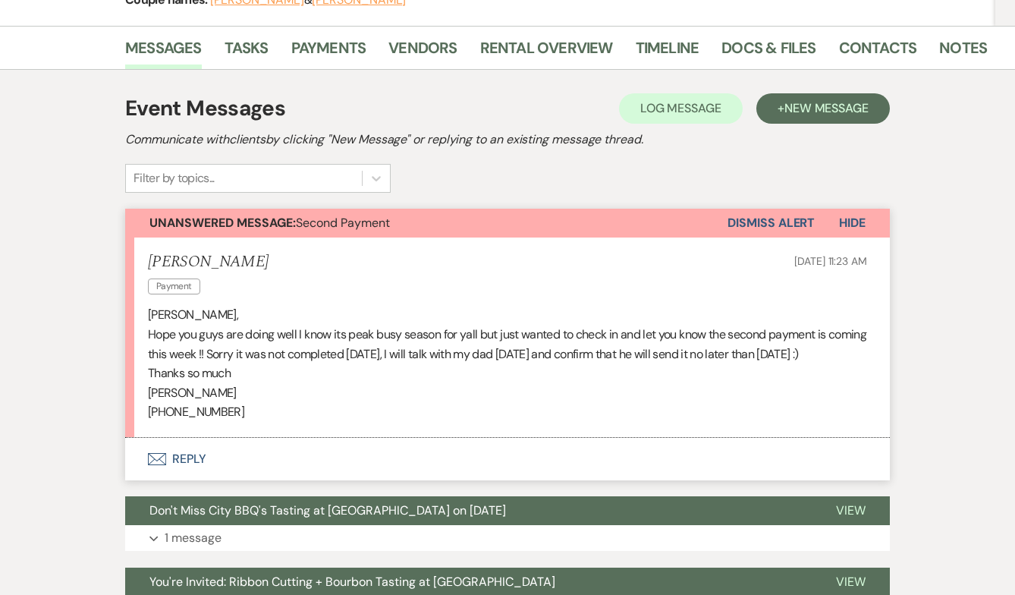
scroll to position [222, 0]
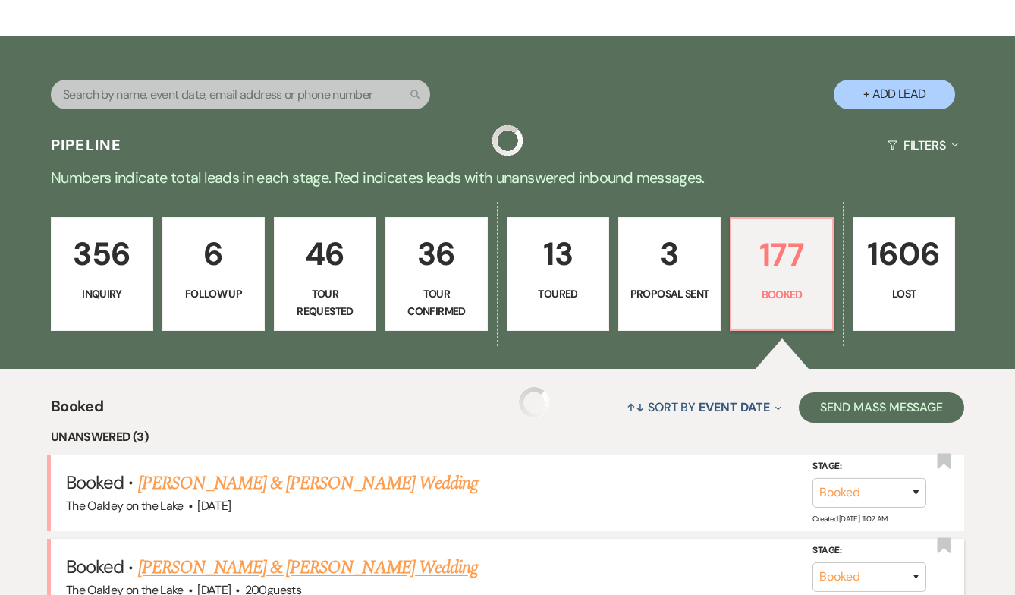
scroll to position [406, 0]
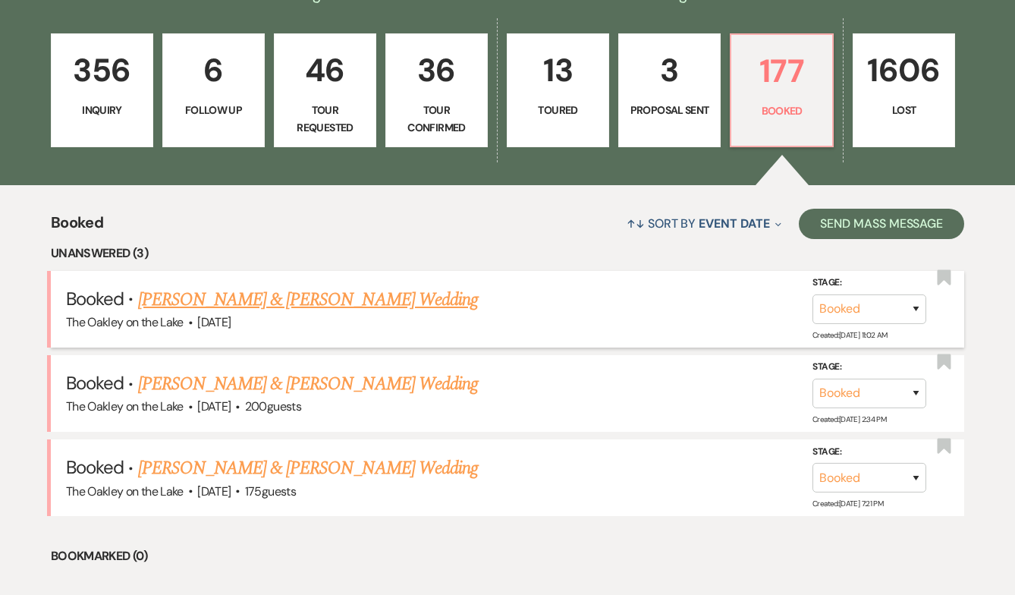
click at [241, 292] on link "[PERSON_NAME] & [PERSON_NAME] Wedding" at bounding box center [308, 299] width 340 height 27
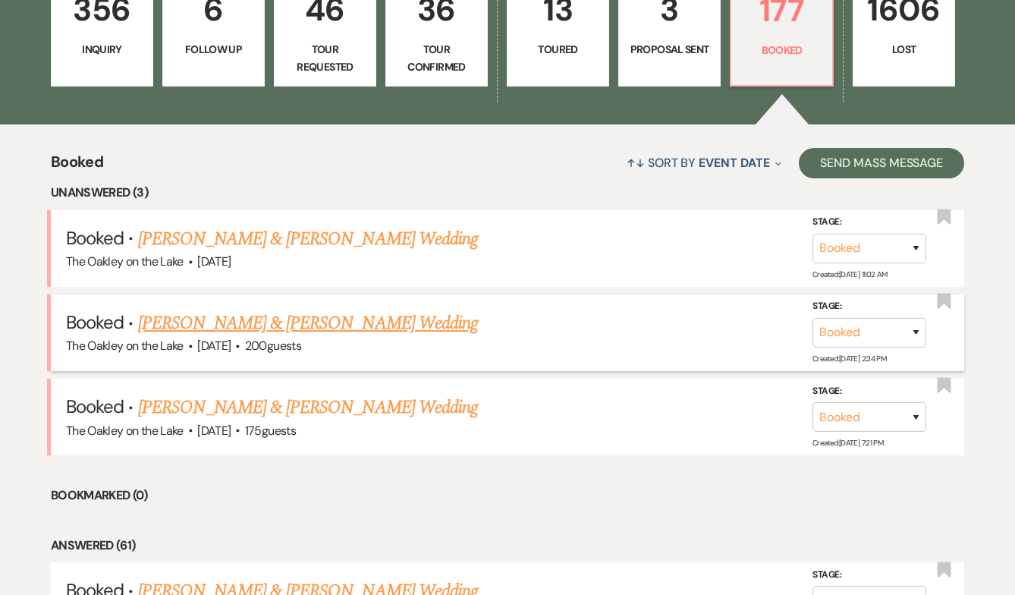
scroll to position [476, 0]
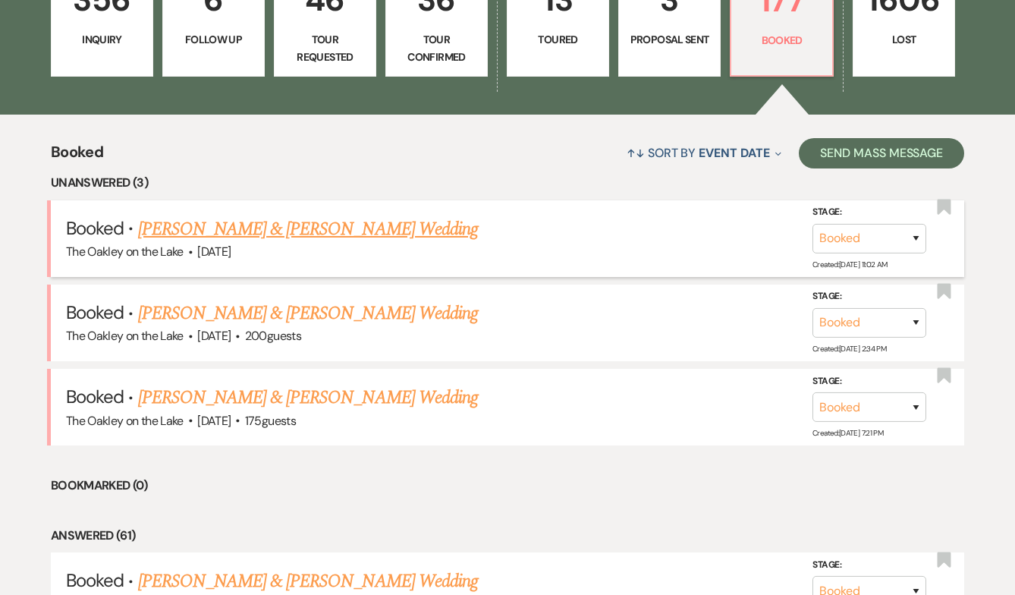
click at [306, 225] on link "[PERSON_NAME] & [PERSON_NAME] Wedding" at bounding box center [308, 228] width 340 height 27
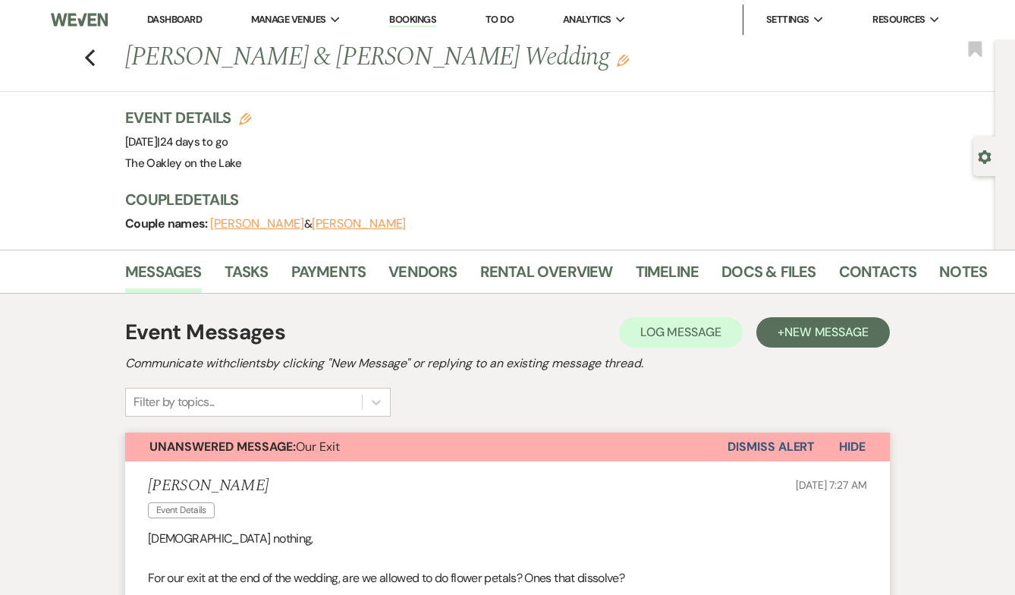
click at [178, 13] on link "Dashboard" at bounding box center [174, 19] width 55 height 13
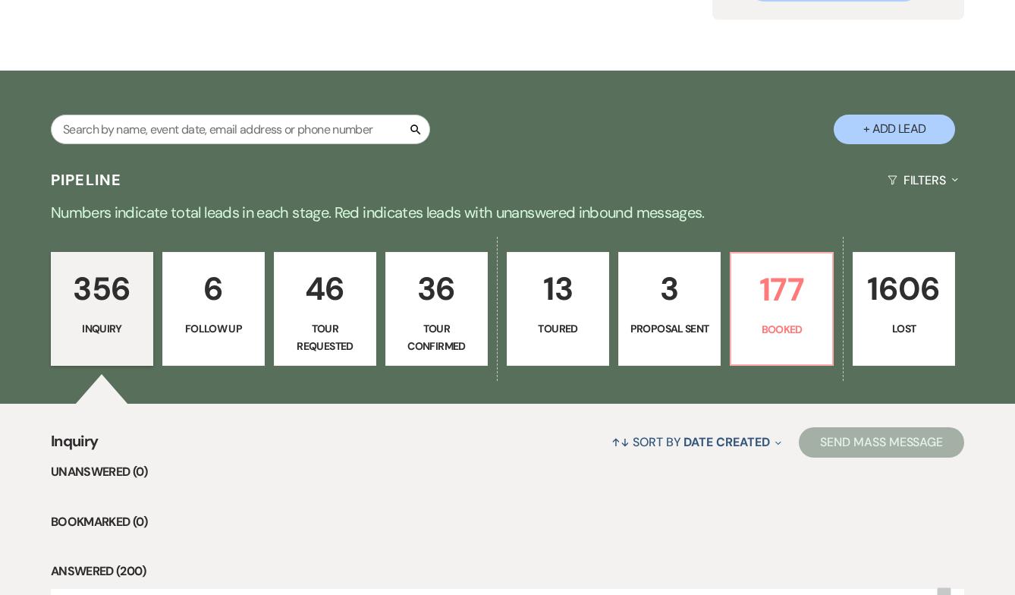
scroll to position [188, 0]
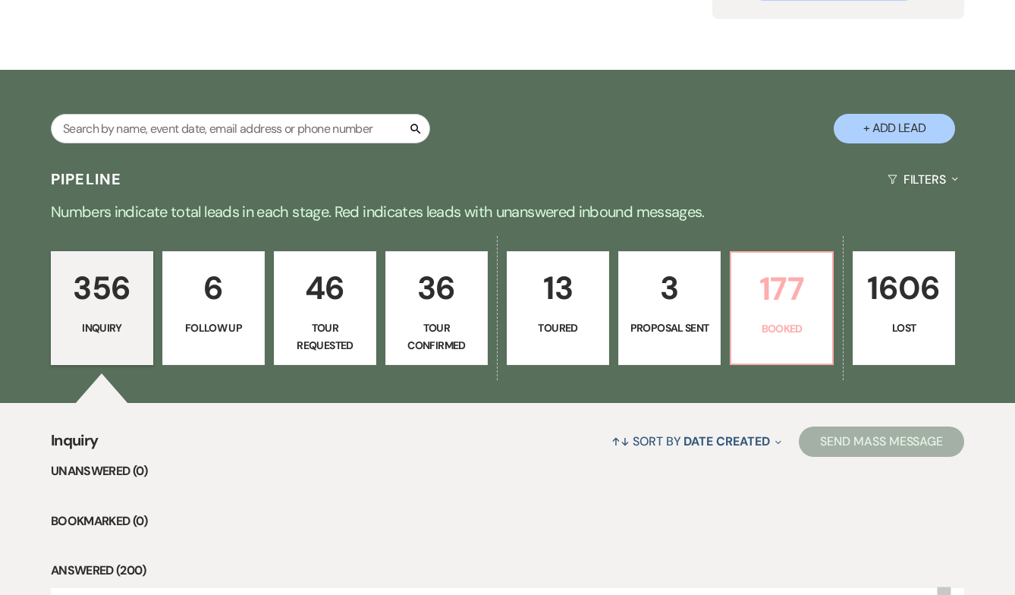
click at [786, 325] on p "Booked" at bounding box center [782, 328] width 83 height 17
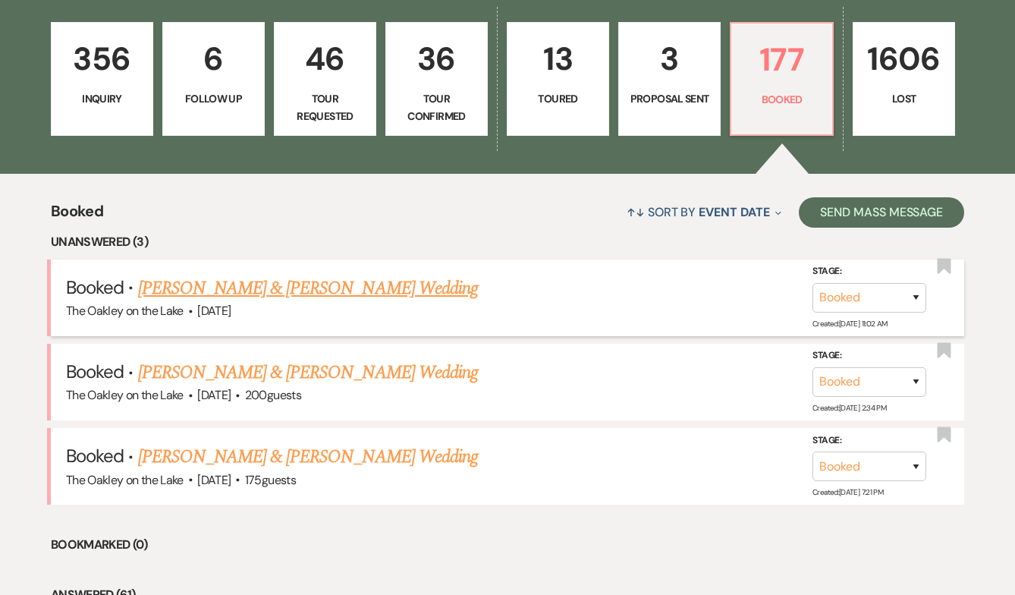
scroll to position [460, 0]
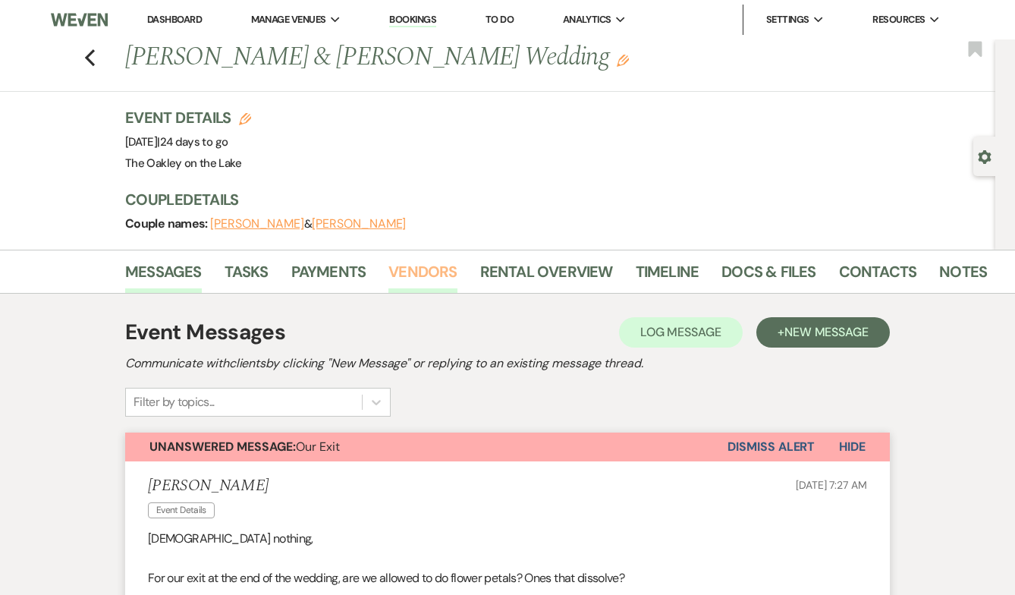
click at [413, 275] on link "Vendors" at bounding box center [422, 275] width 68 height 33
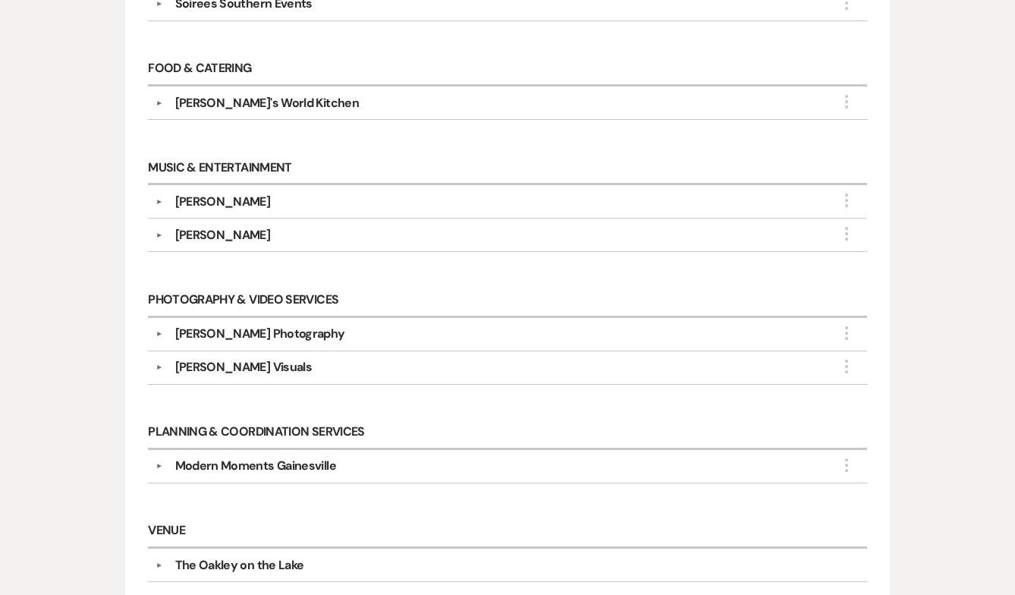
scroll to position [977, 0]
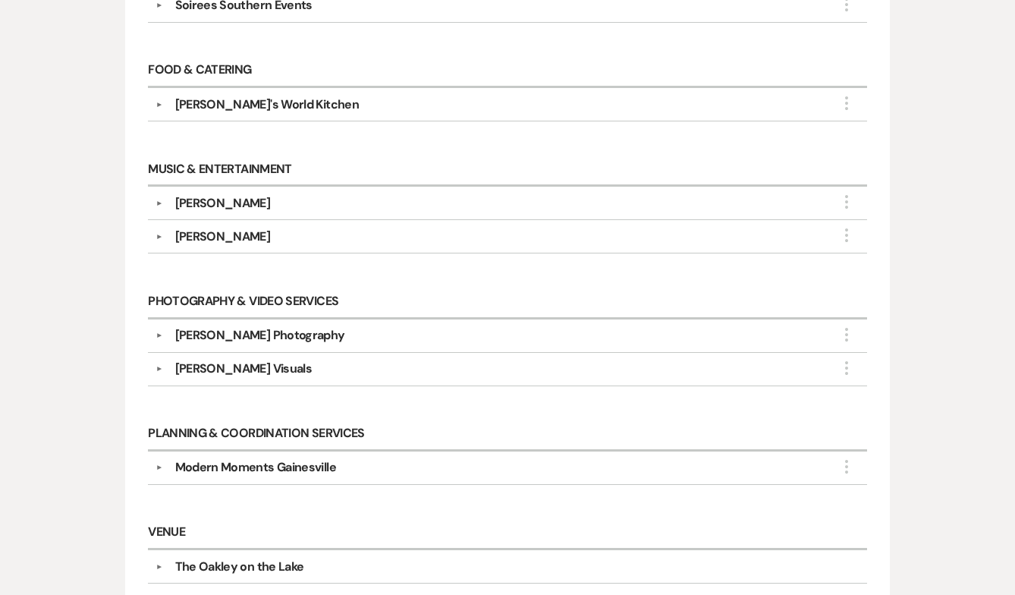
click at [310, 461] on div "Modern Moments Gainesville" at bounding box center [255, 467] width 161 height 18
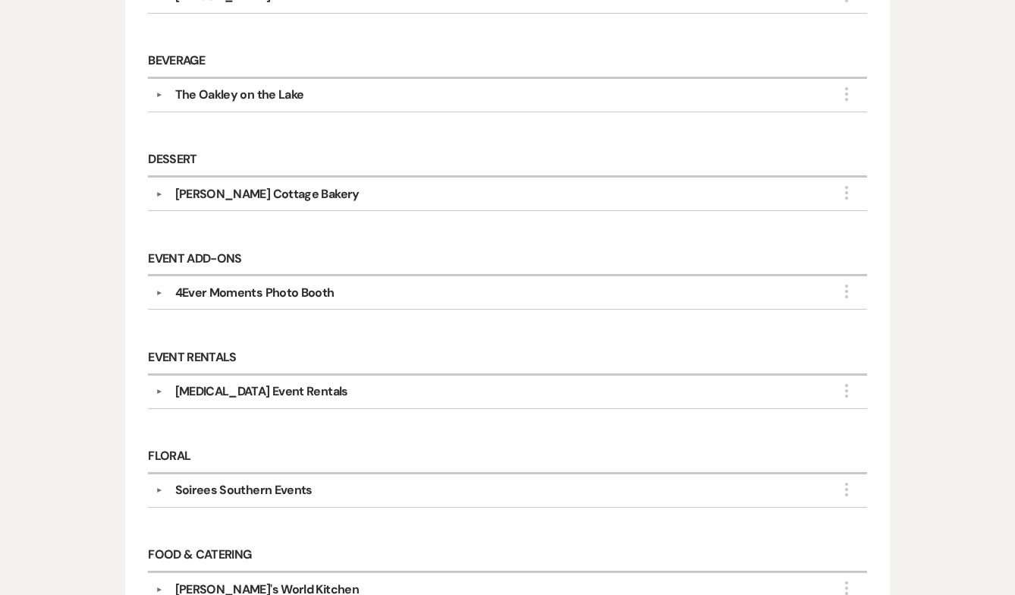
scroll to position [0, 0]
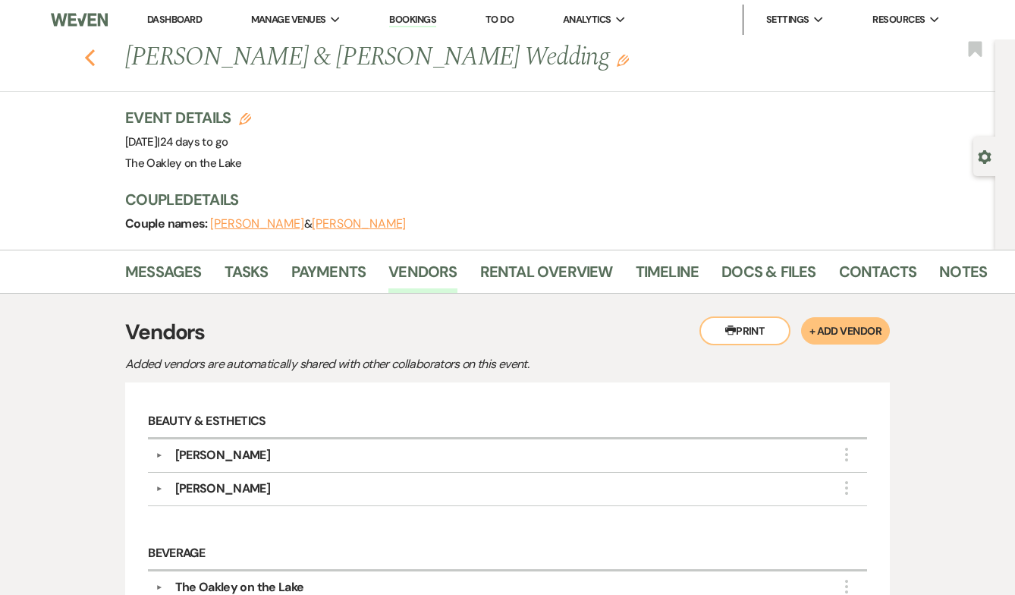
click at [87, 61] on icon "Previous" at bounding box center [89, 58] width 11 height 18
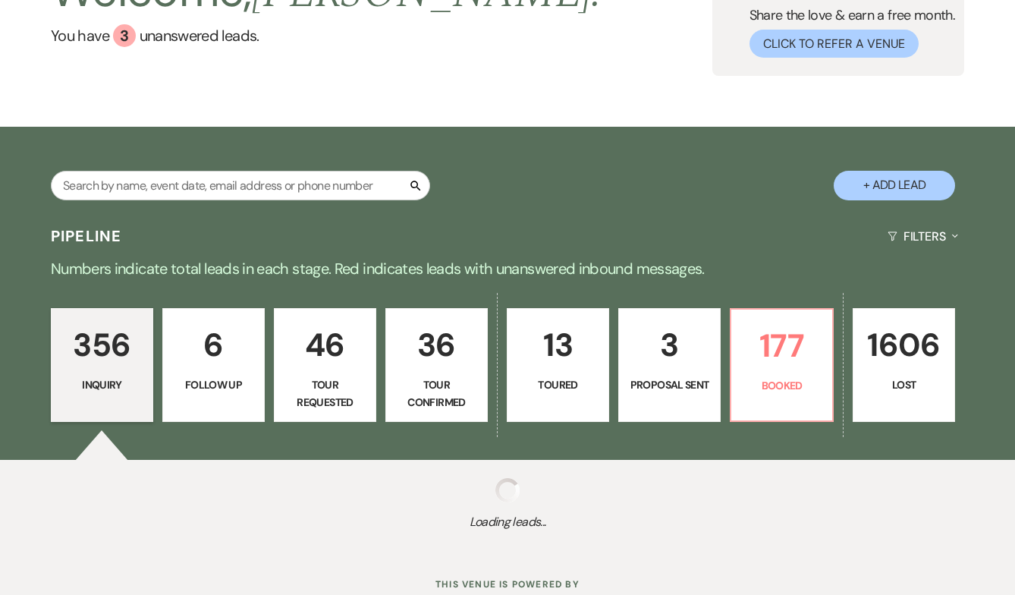
scroll to position [184, 0]
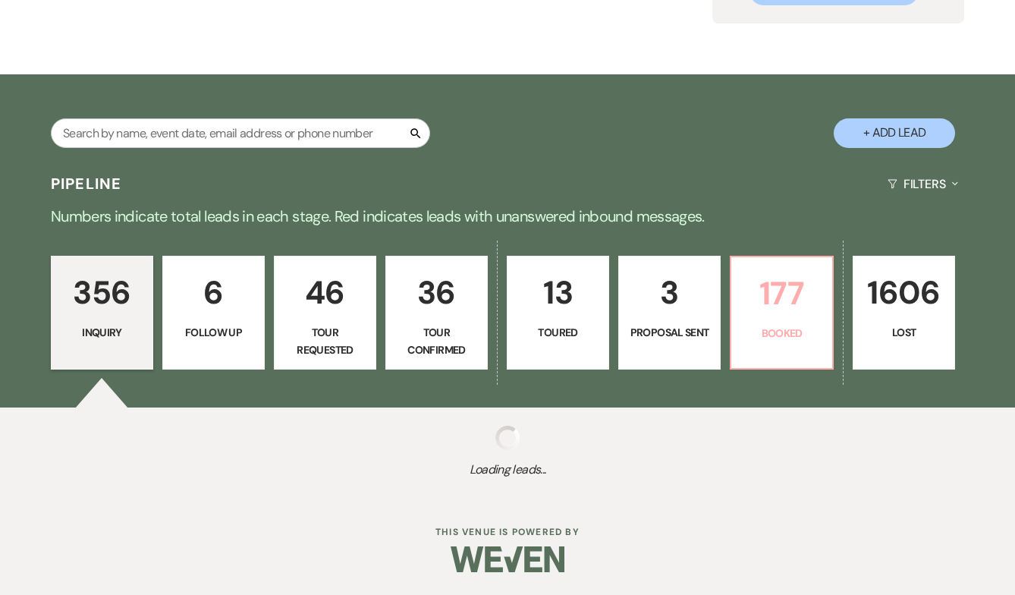
click at [794, 331] on p "Booked" at bounding box center [782, 333] width 83 height 17
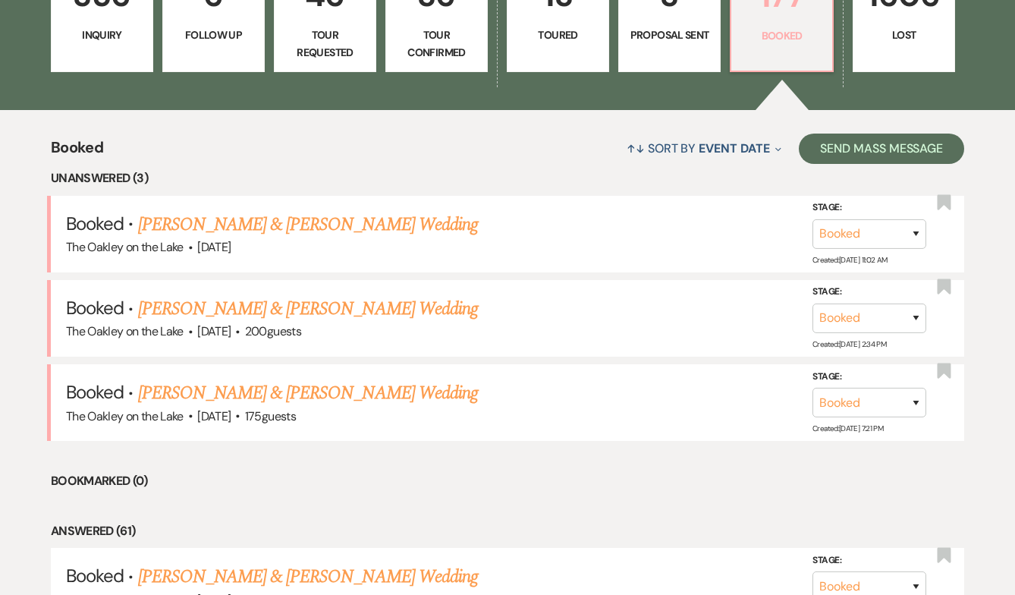
scroll to position [480, 0]
